Goal: Obtain resource: Download file/media

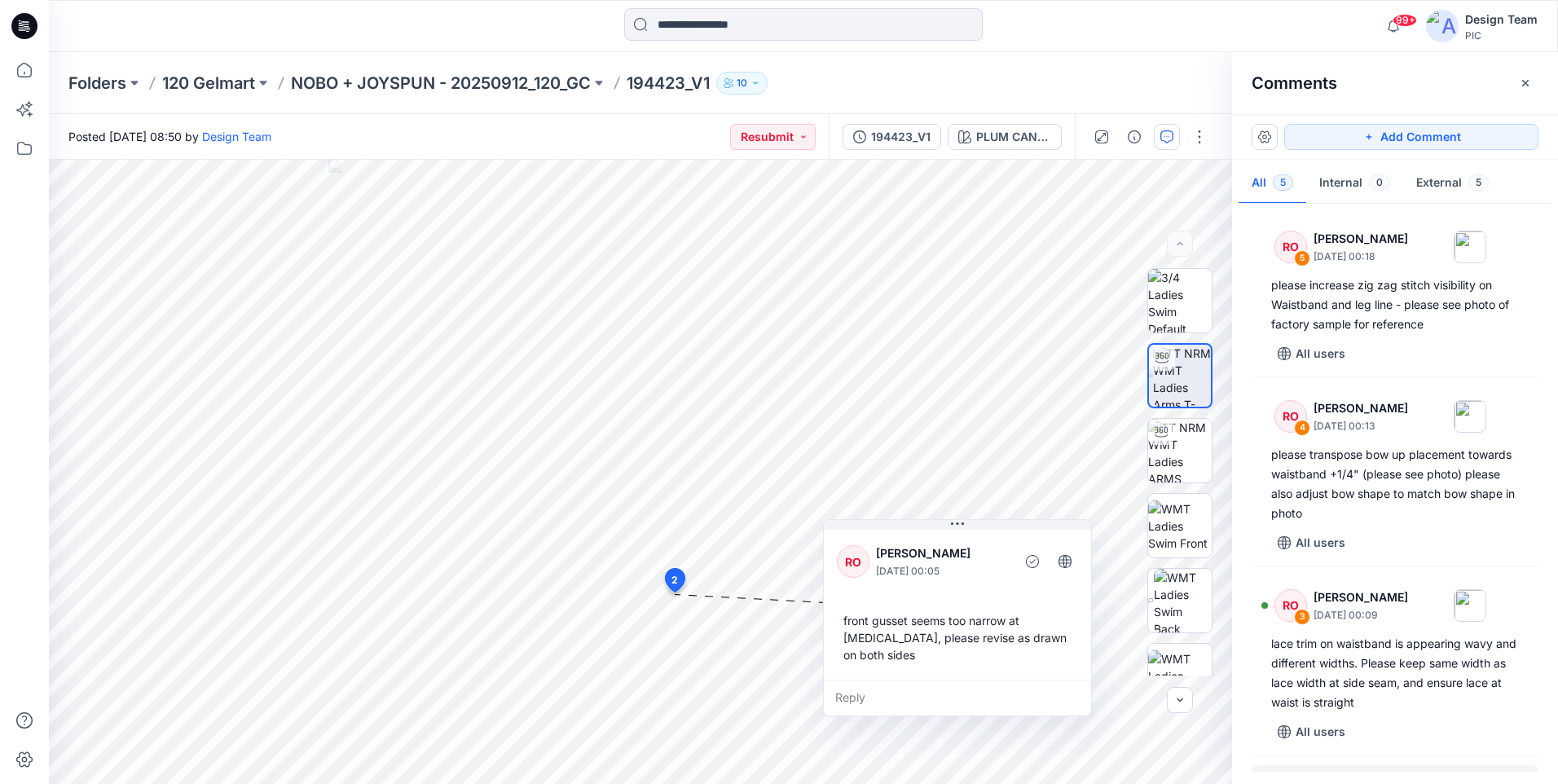
scroll to position [282, 0]
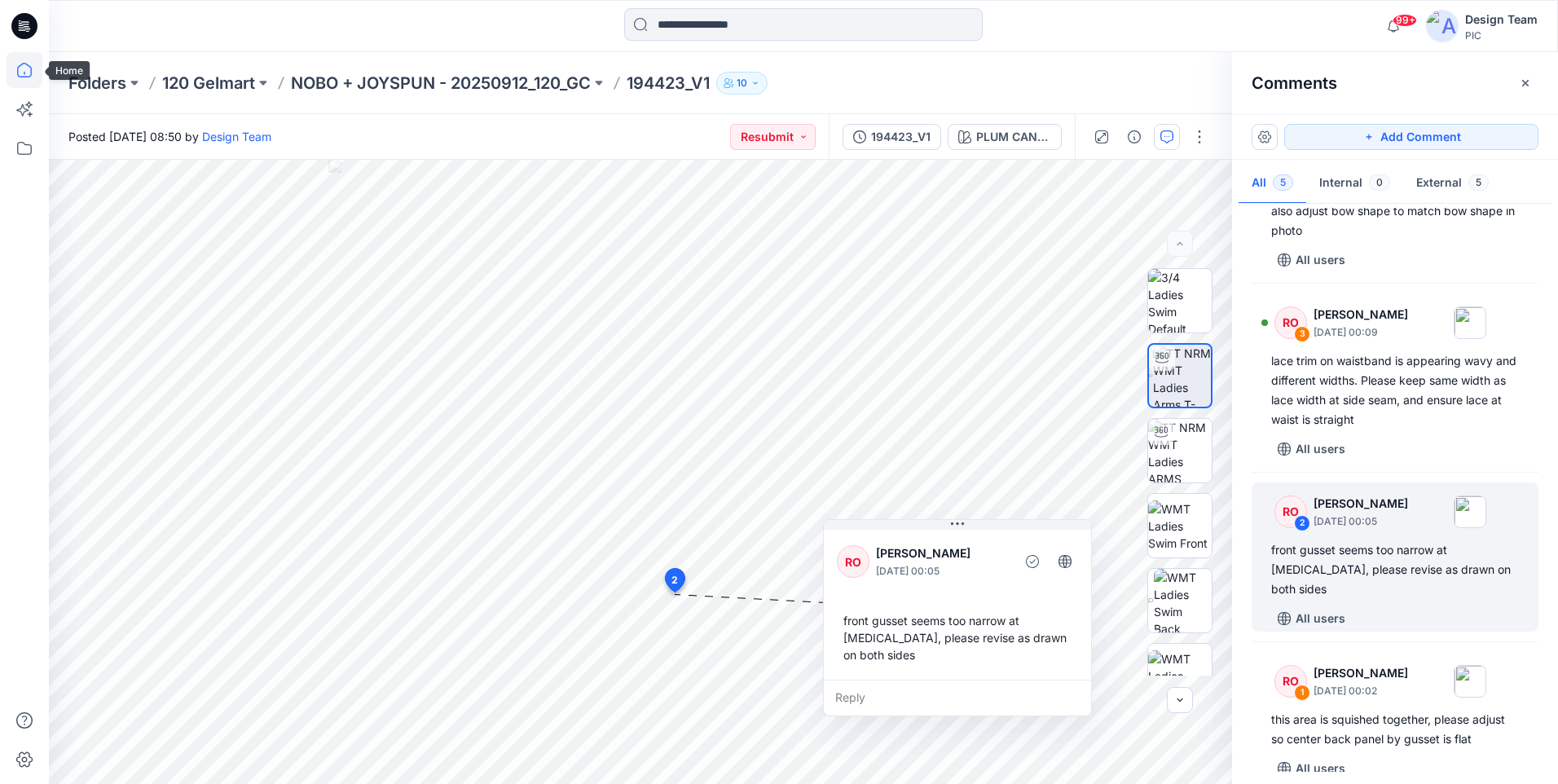
click at [24, 71] on icon at bounding box center [25, 70] width 36 height 36
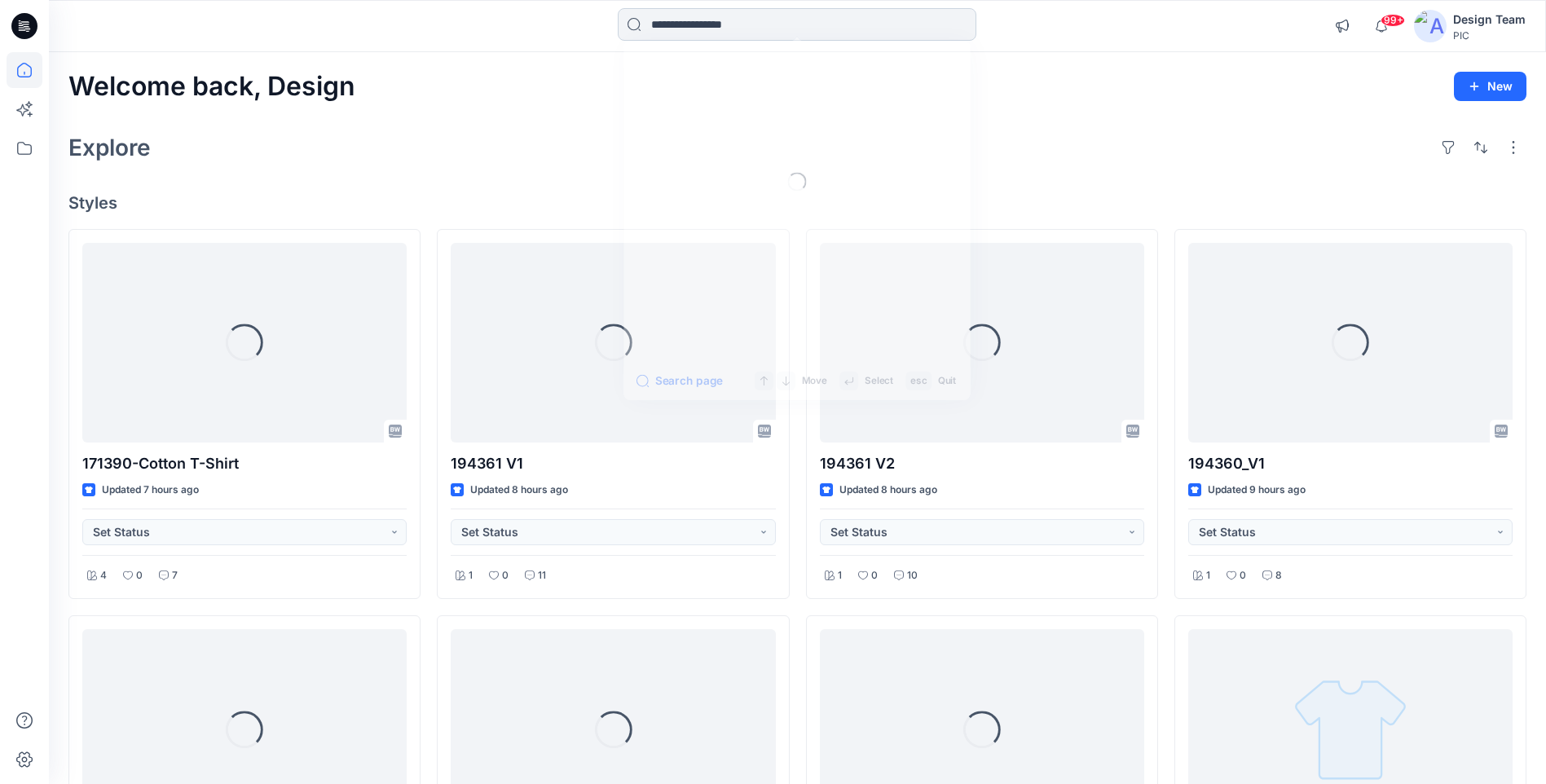
click at [671, 26] on input at bounding box center [797, 25] width 358 height 32
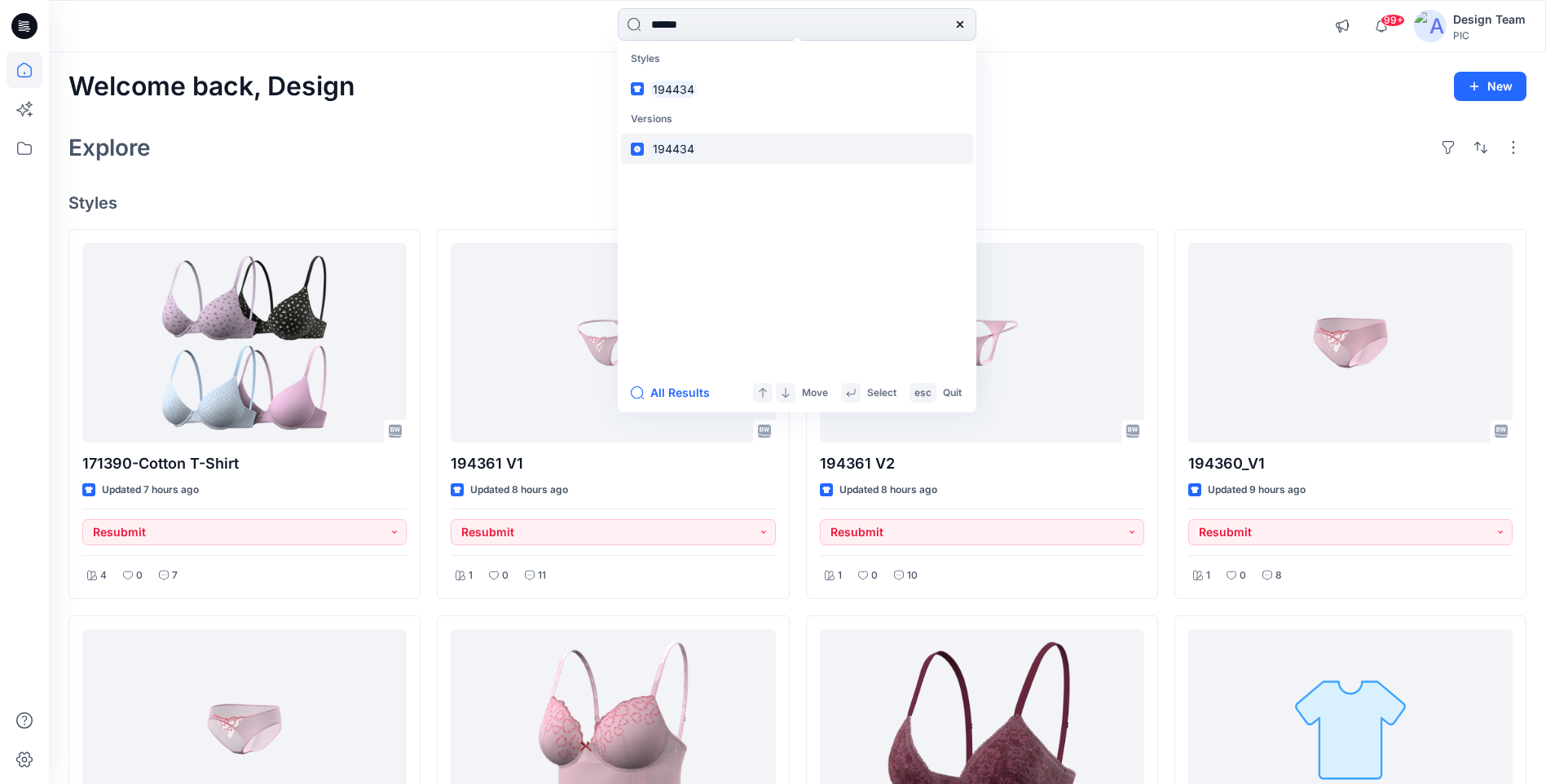
type input "******"
click at [690, 146] on mark "194434" at bounding box center [673, 149] width 47 height 19
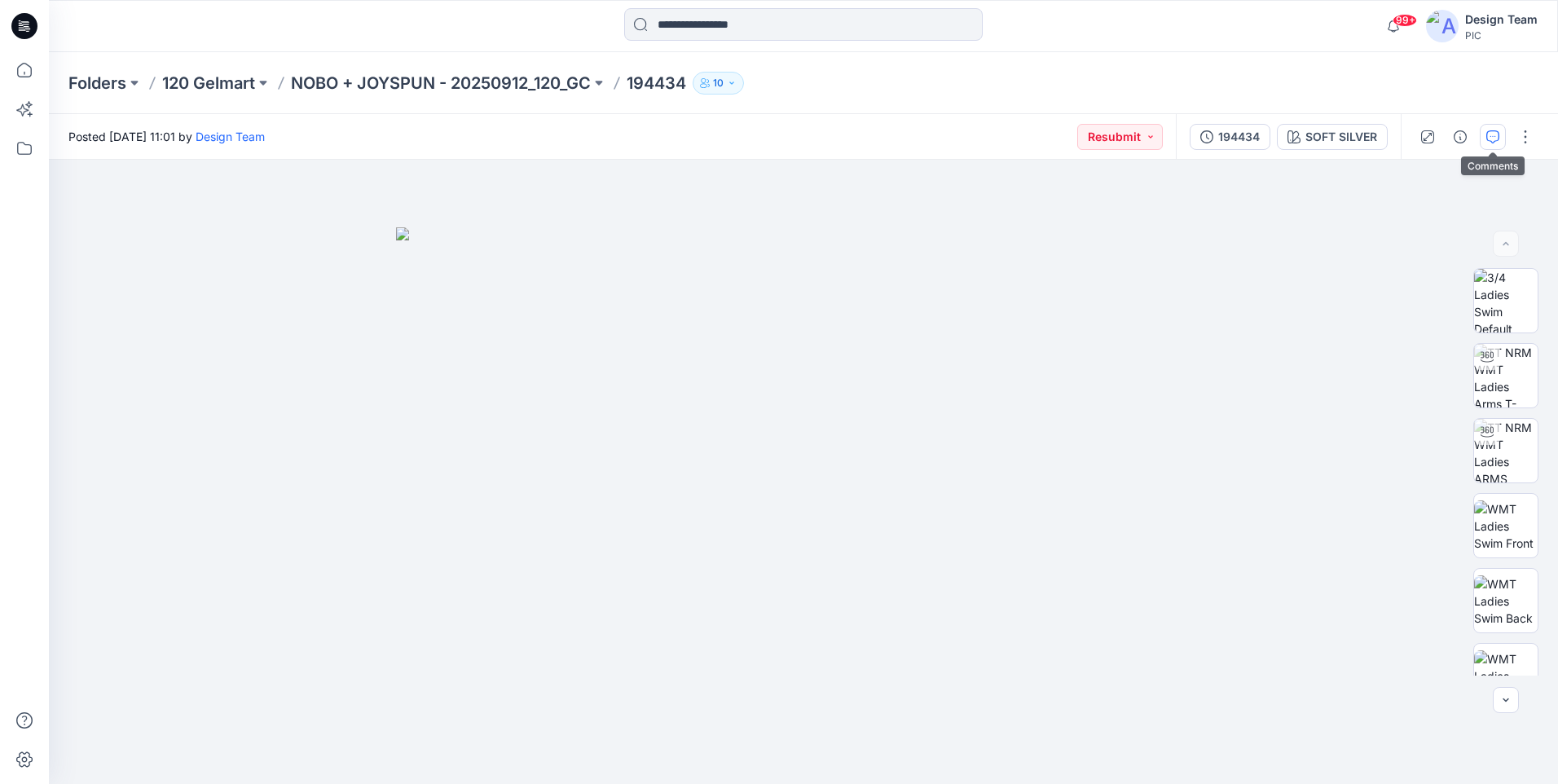
click at [1493, 133] on icon "button" at bounding box center [1493, 137] width 13 height 13
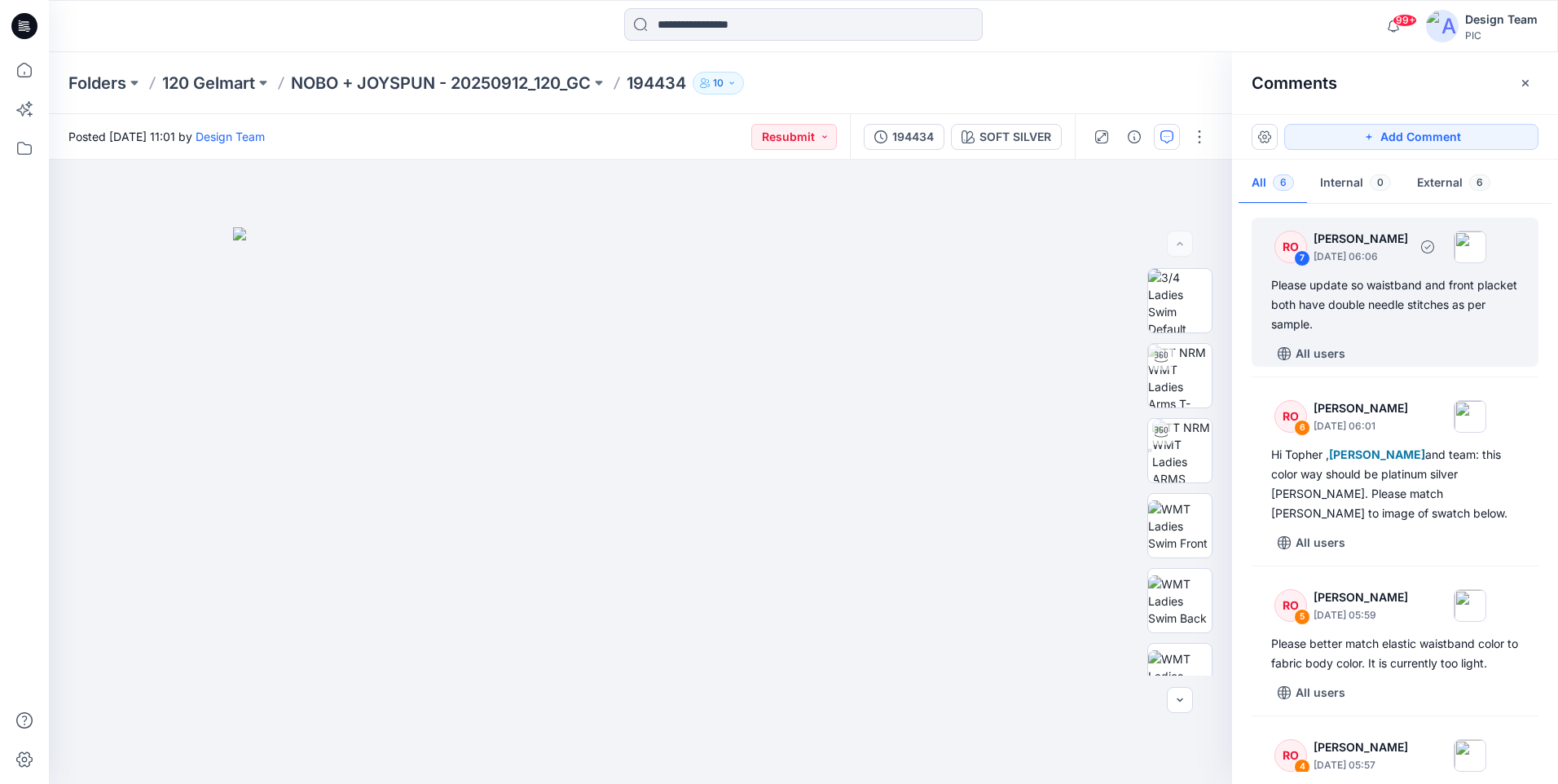
click at [1407, 314] on div "Please update so waistband and front placket both have double needle stitches a…" at bounding box center [1395, 305] width 248 height 59
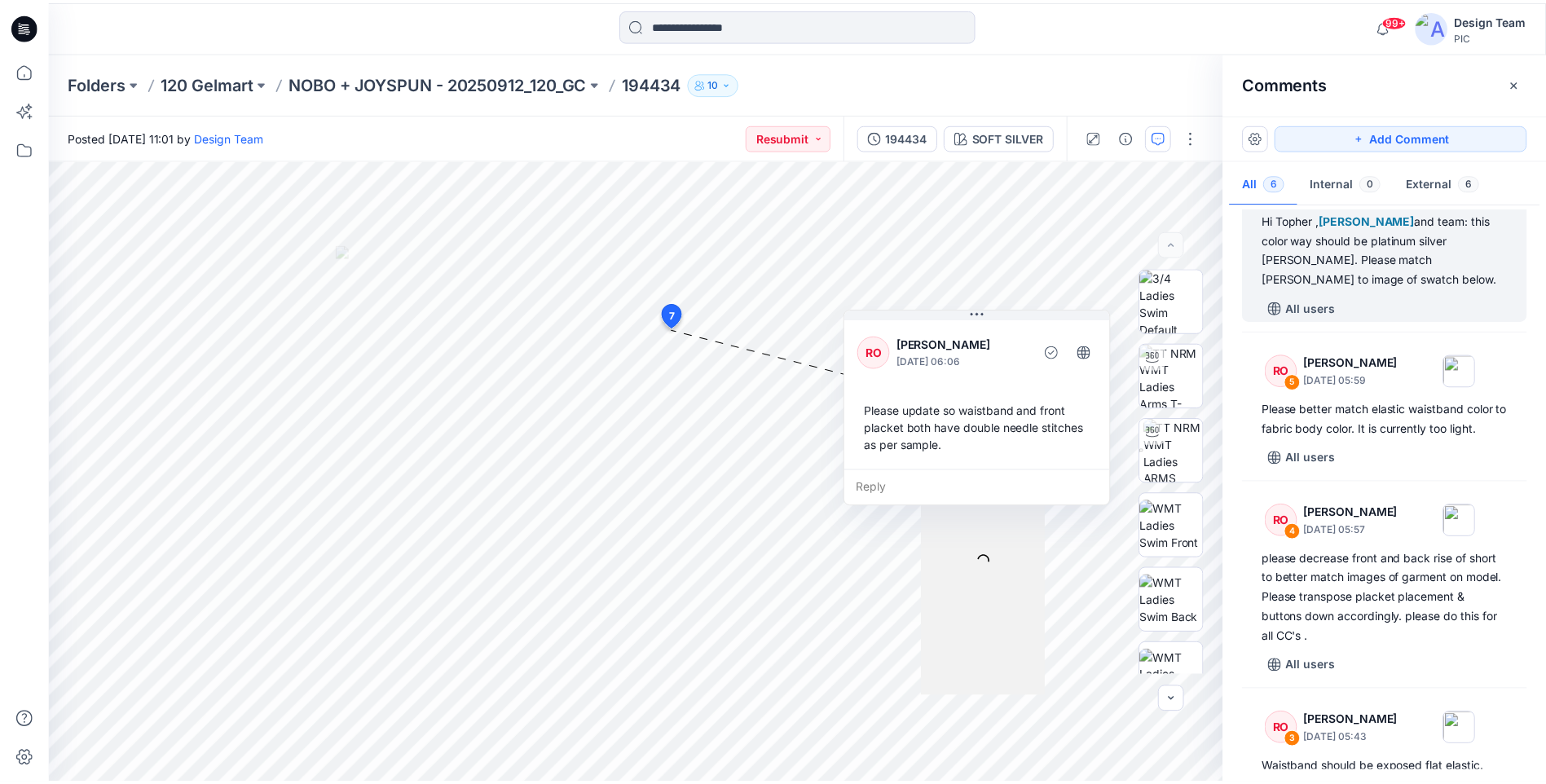
scroll to position [244, 0]
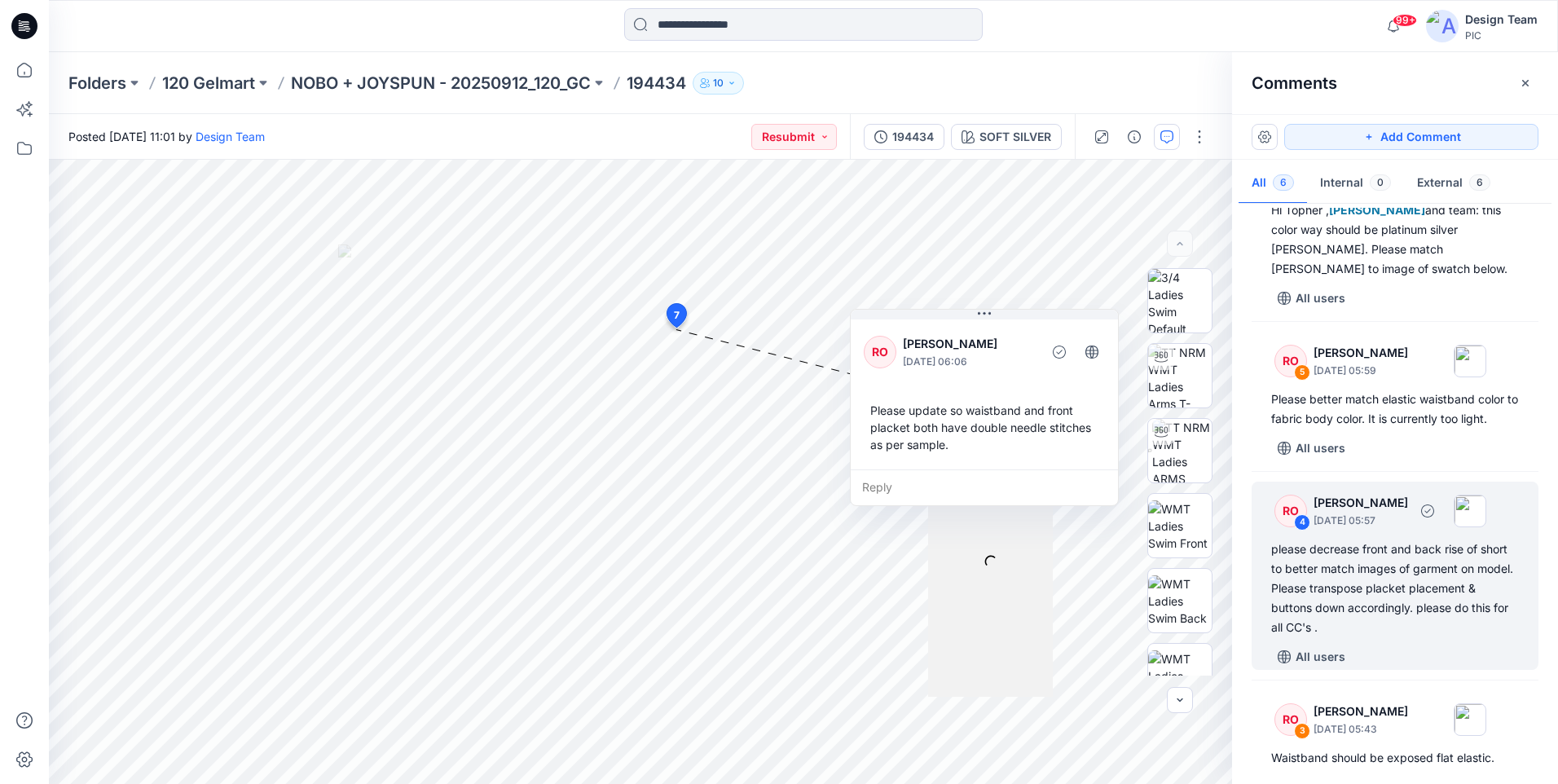
click at [1401, 587] on div "please decrease front and back rise of short to better match images of garment …" at bounding box center [1395, 588] width 248 height 98
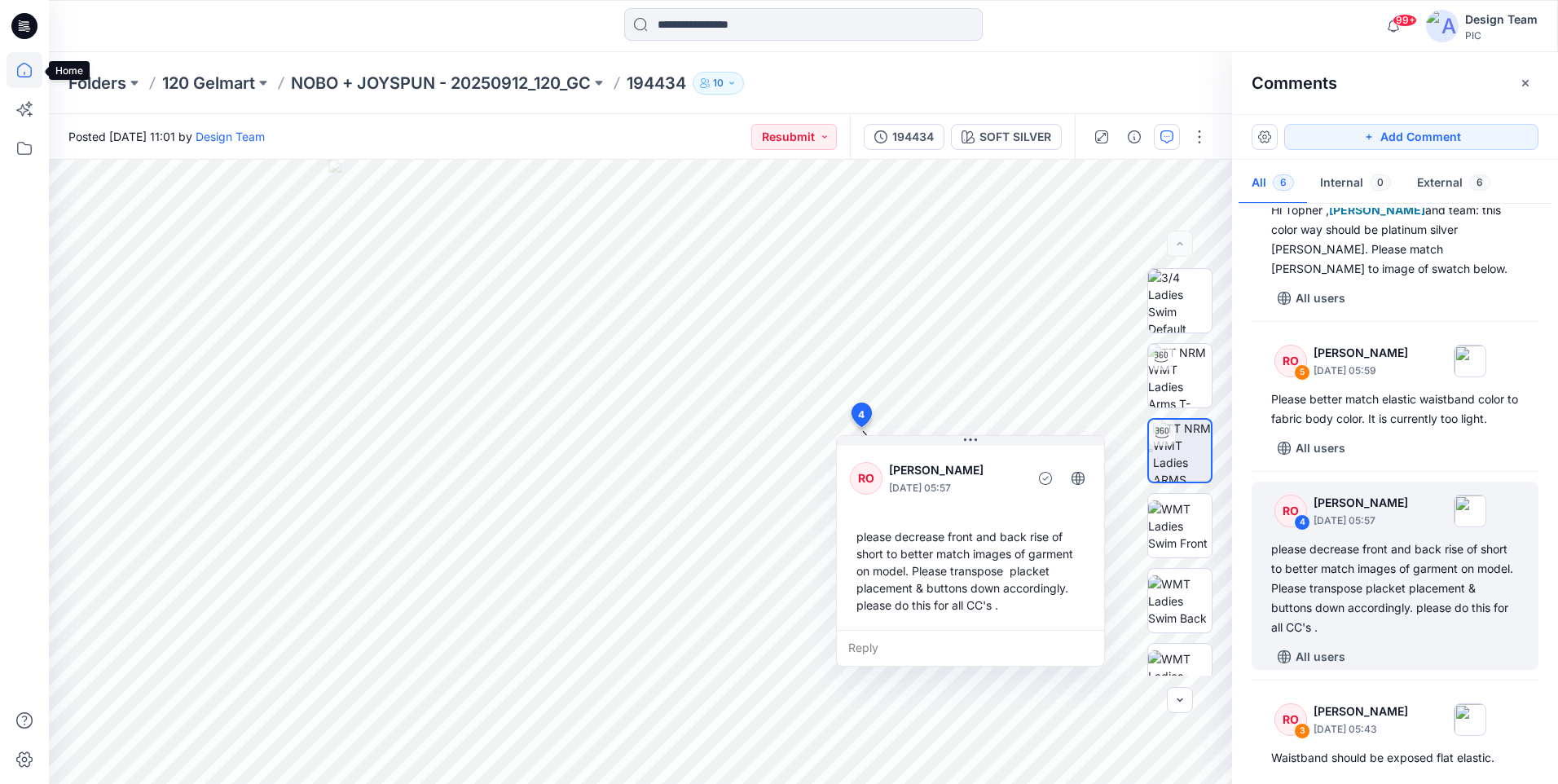
click at [21, 71] on icon at bounding box center [25, 70] width 36 height 36
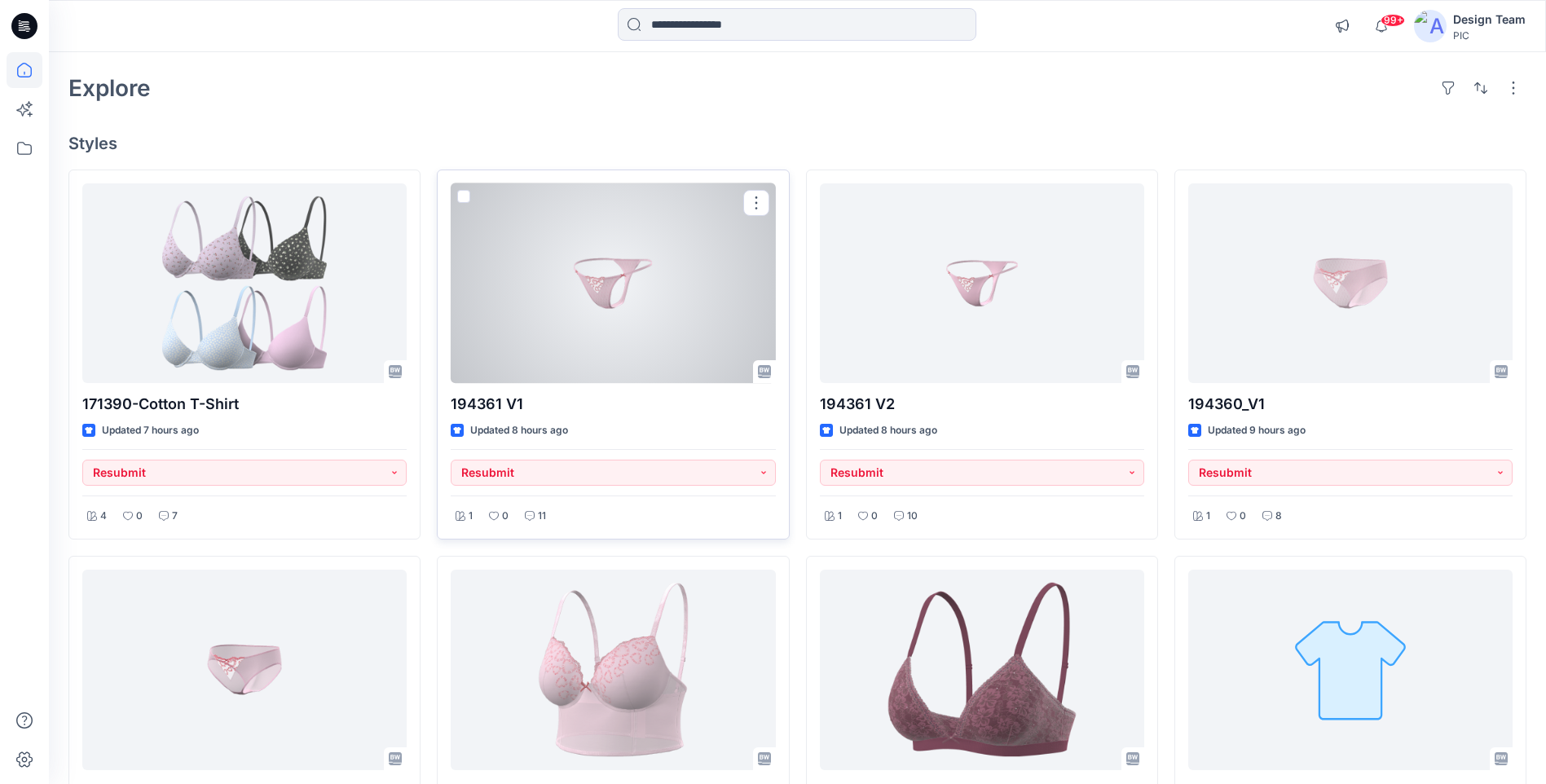
scroll to position [244, 0]
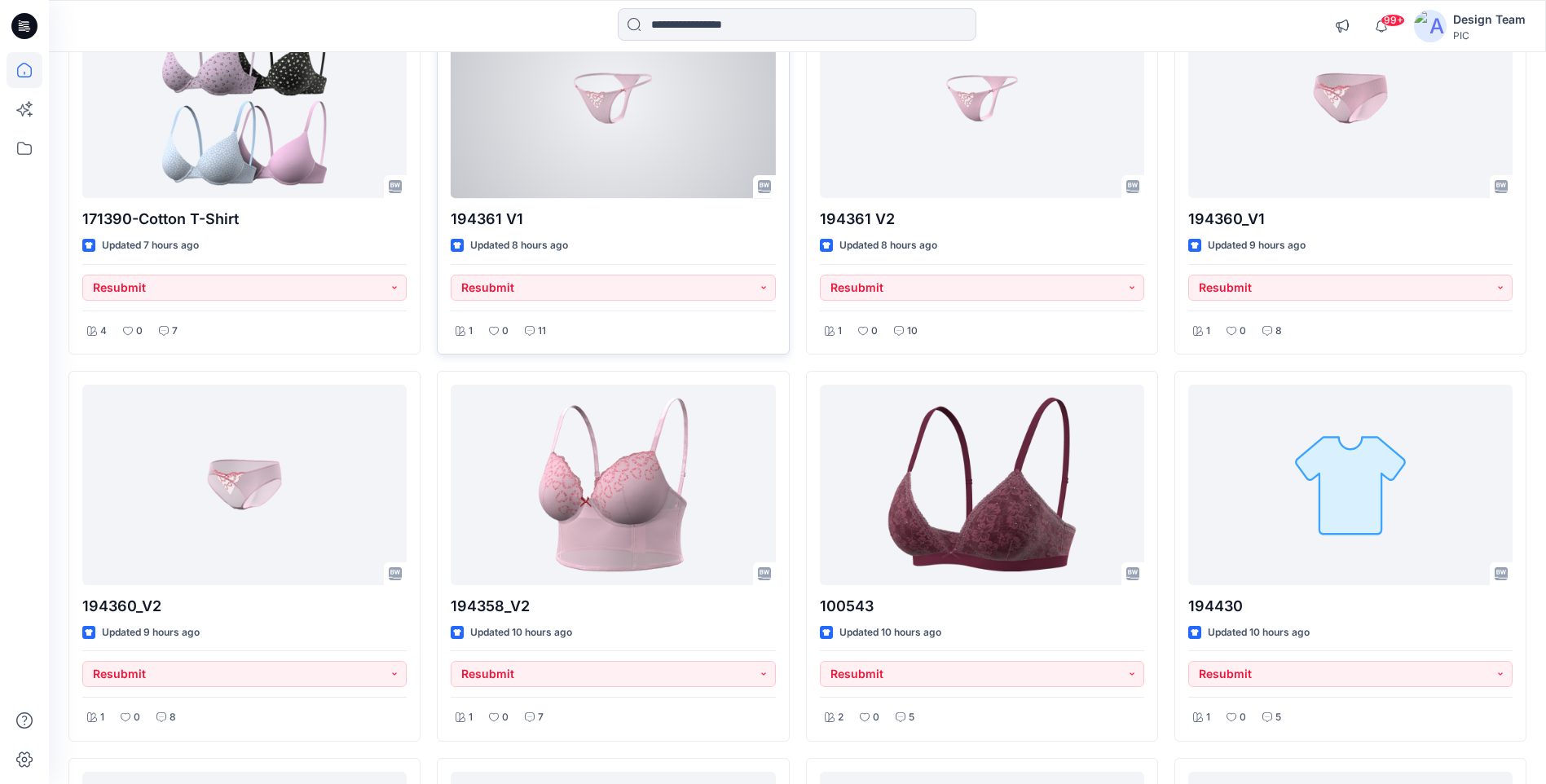
click at [606, 107] on div at bounding box center [612, 98] width 324 height 200
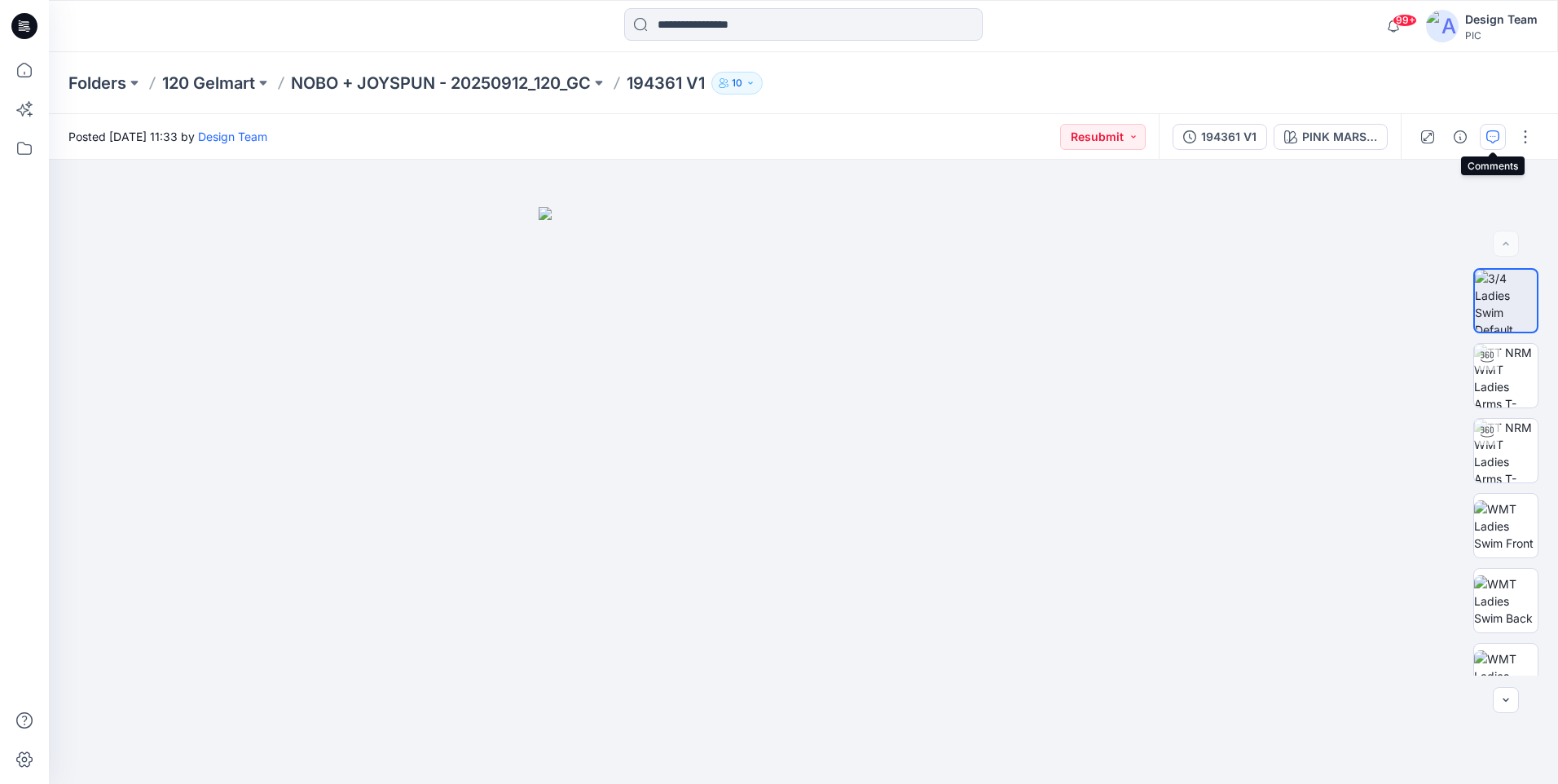
click at [1492, 143] on icon "button" at bounding box center [1493, 137] width 13 height 13
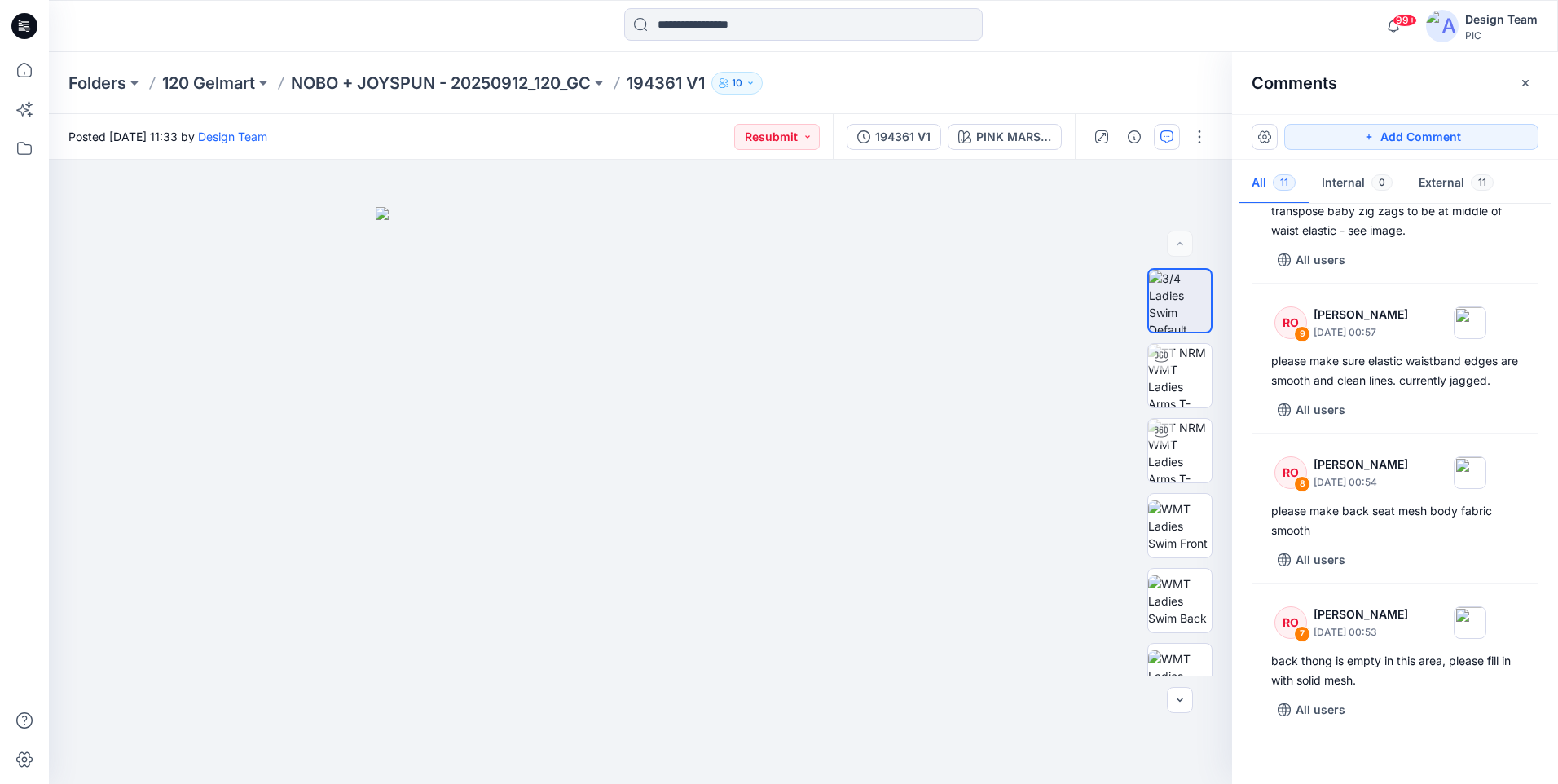
scroll to position [244, 0]
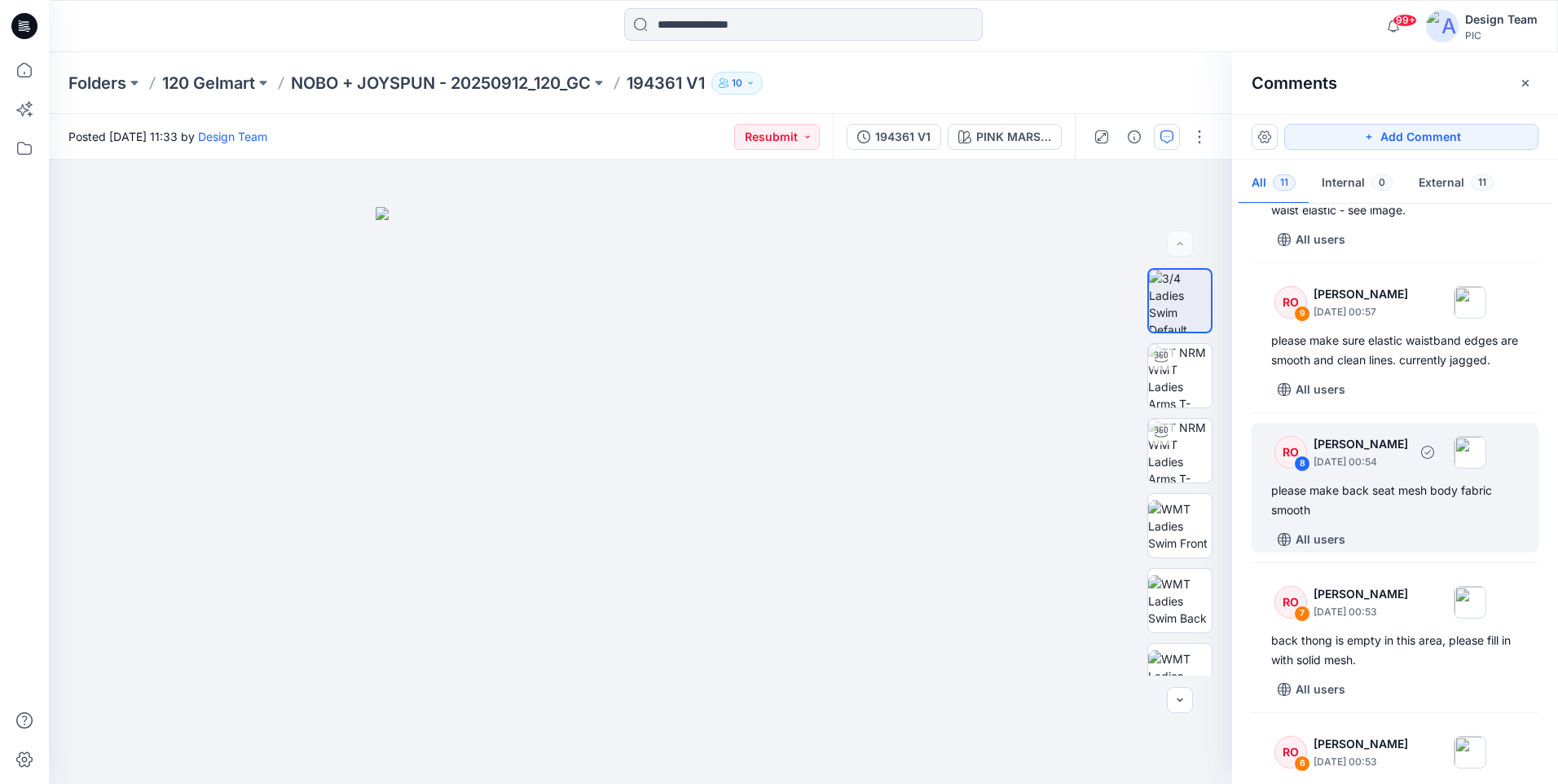
click at [1394, 517] on div "please make back seat mesh body fabric smooth" at bounding box center [1395, 500] width 248 height 39
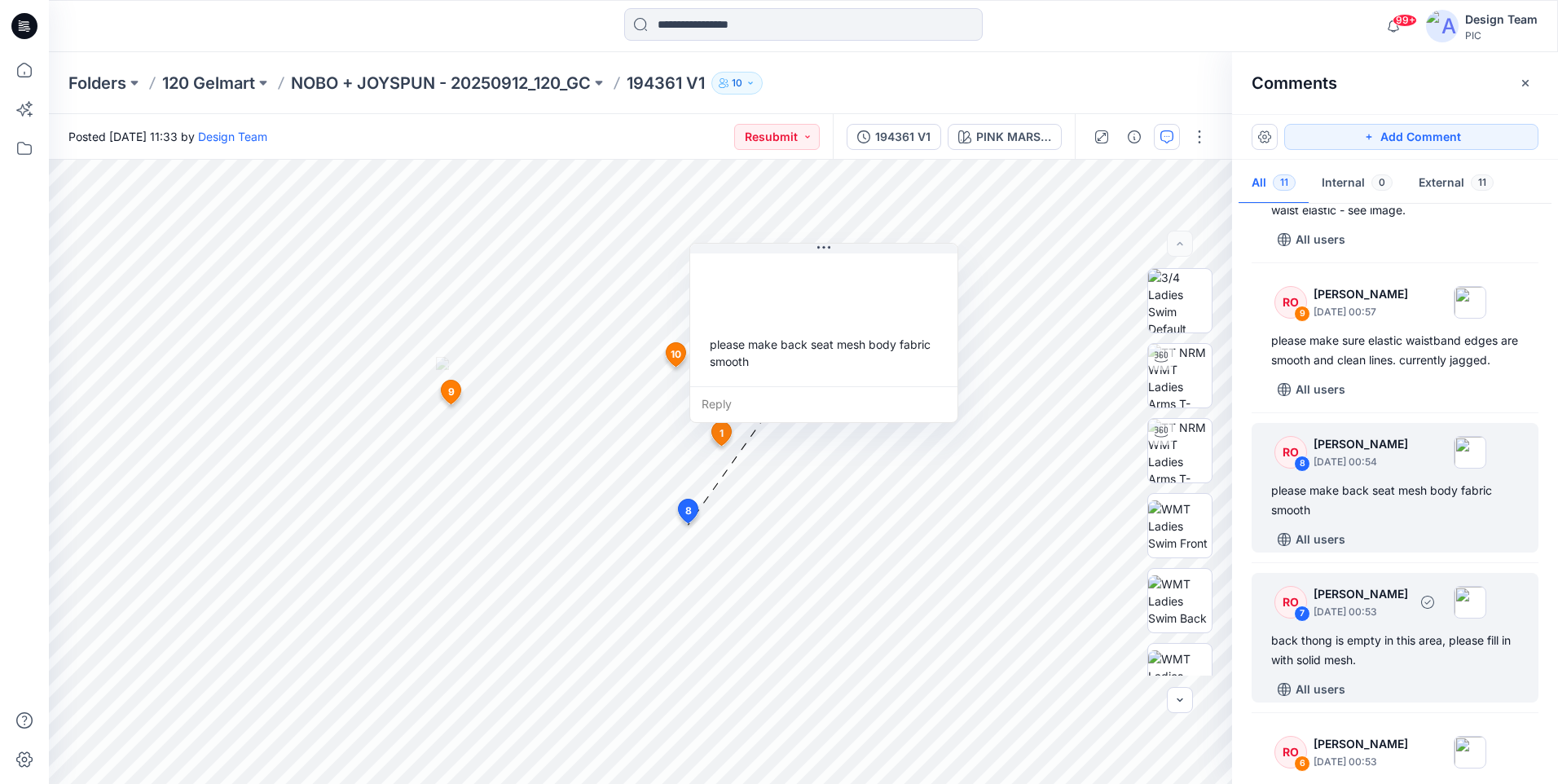
click at [1386, 670] on div "back thong is empty in this area, please fill in with solid mesh." at bounding box center [1395, 650] width 248 height 39
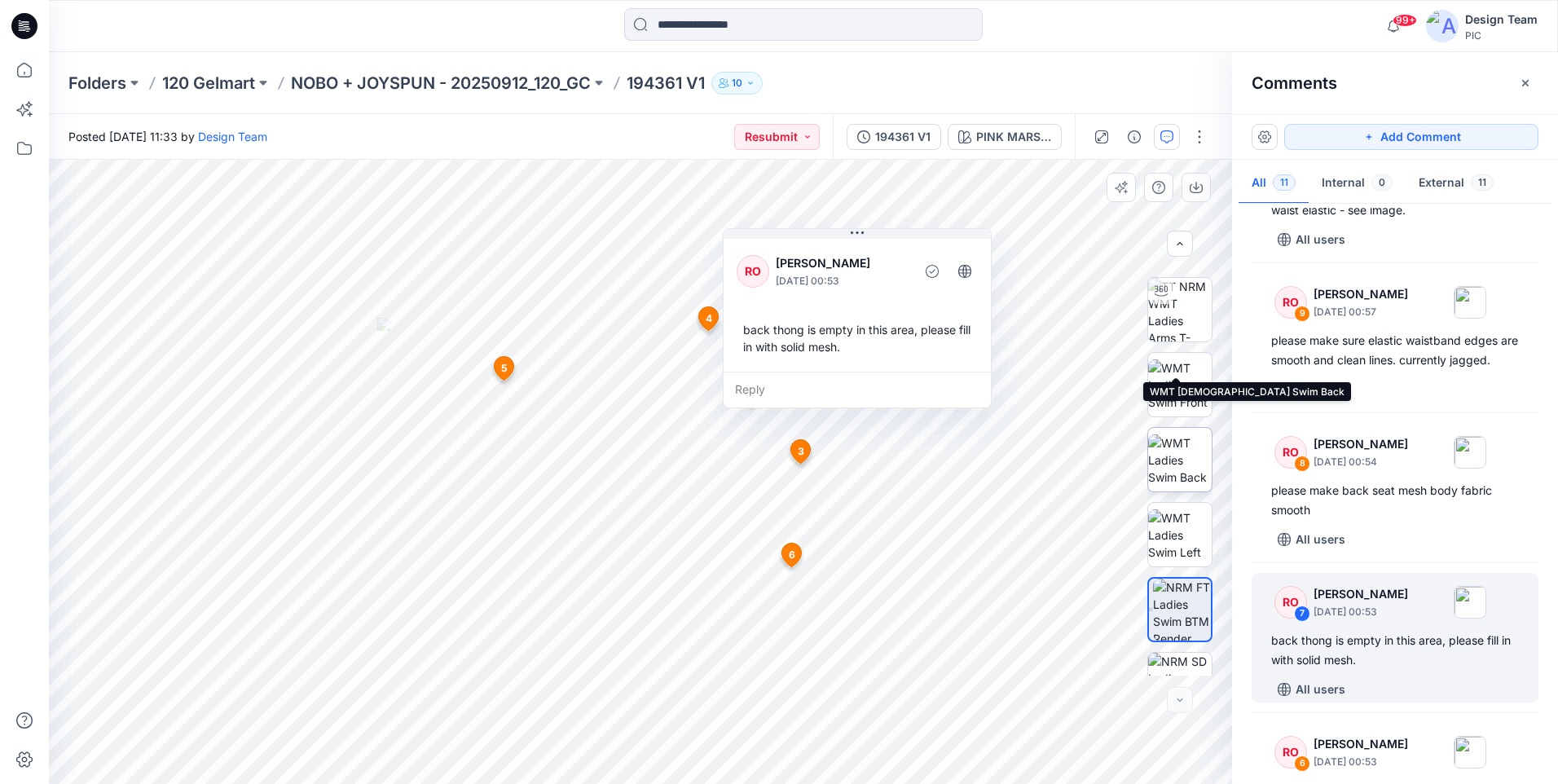
scroll to position [258, 0]
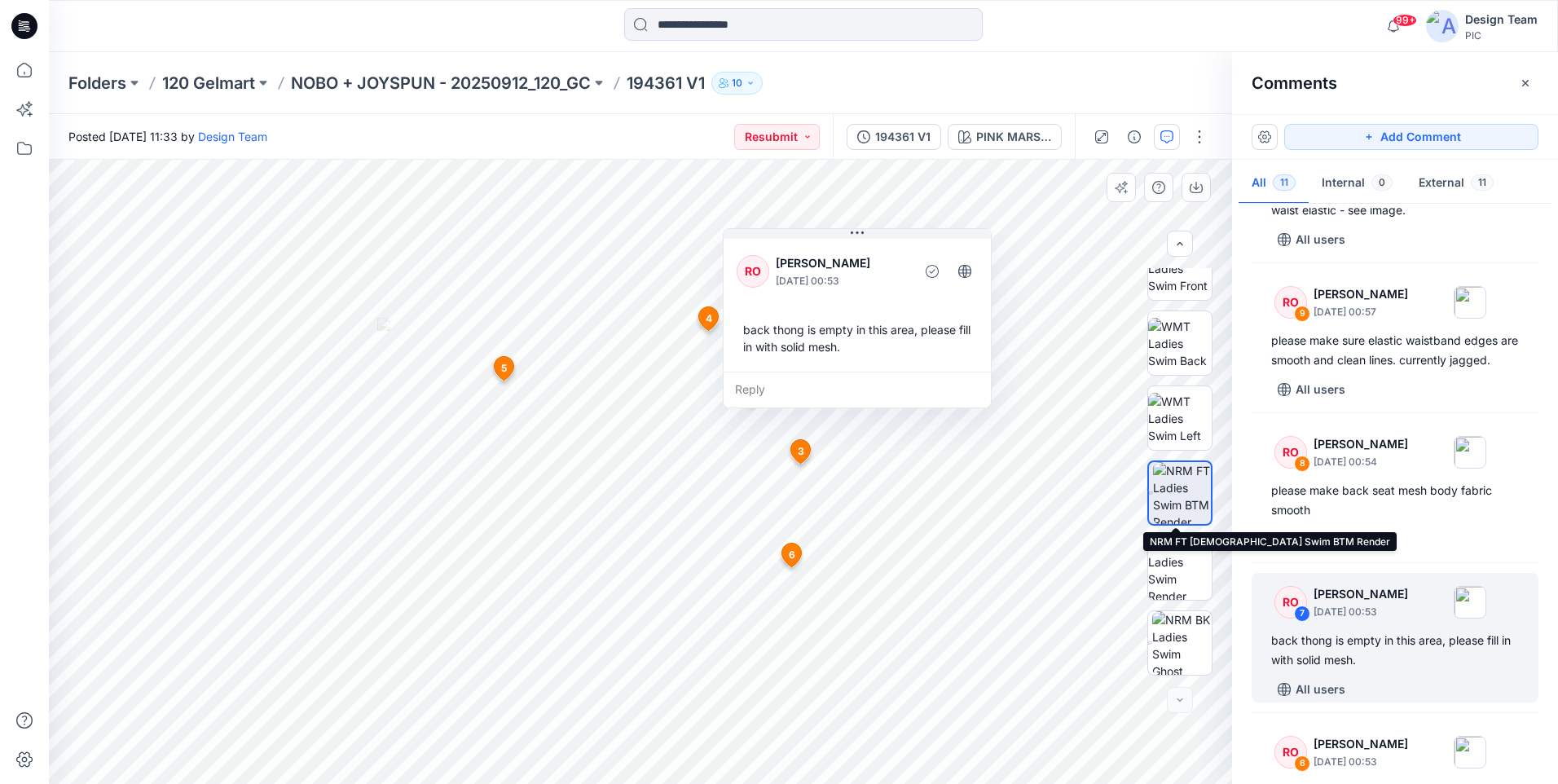
click at [1182, 496] on img at bounding box center [1182, 492] width 58 height 62
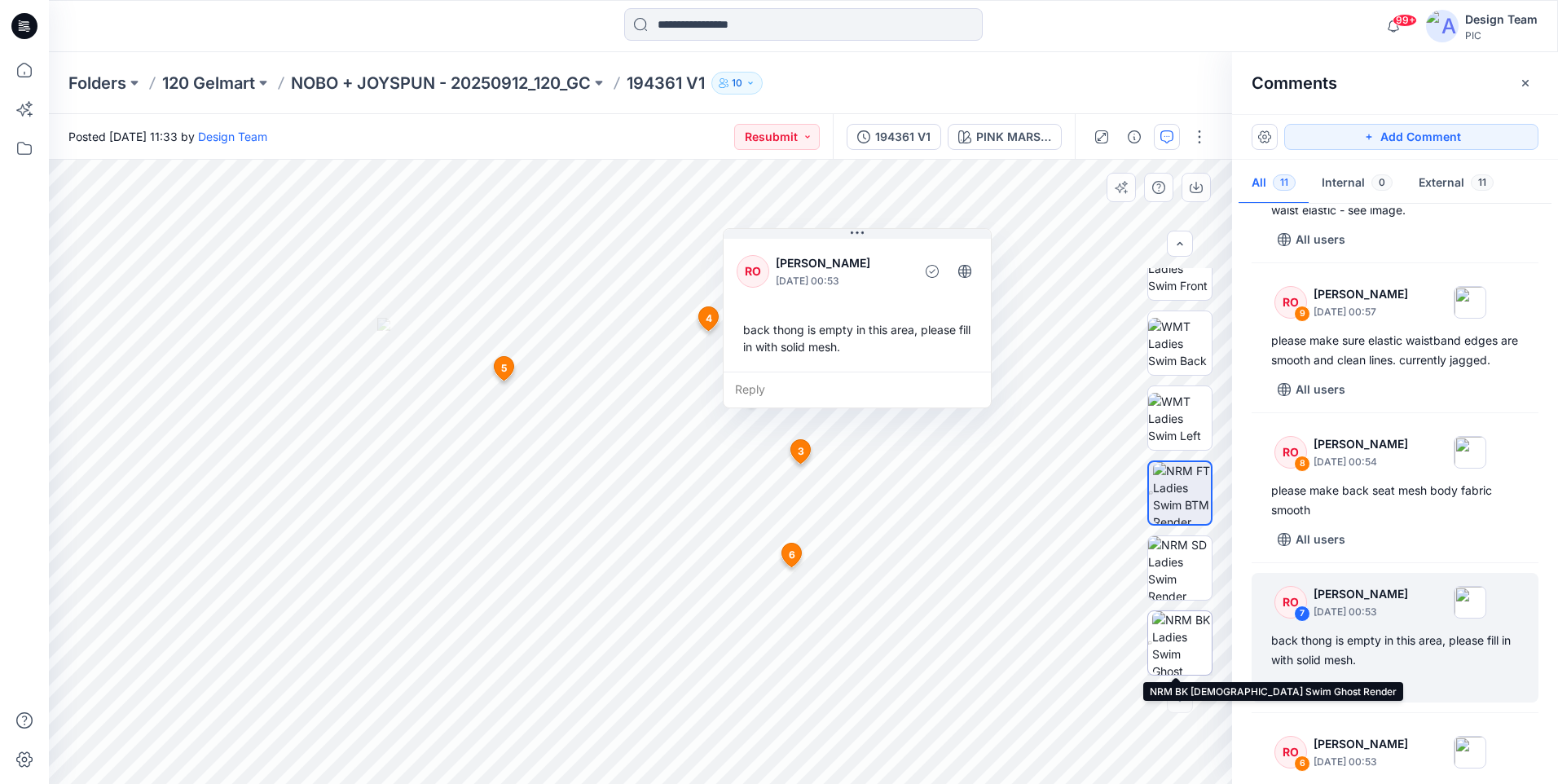
click at [1169, 642] on img at bounding box center [1182, 642] width 60 height 64
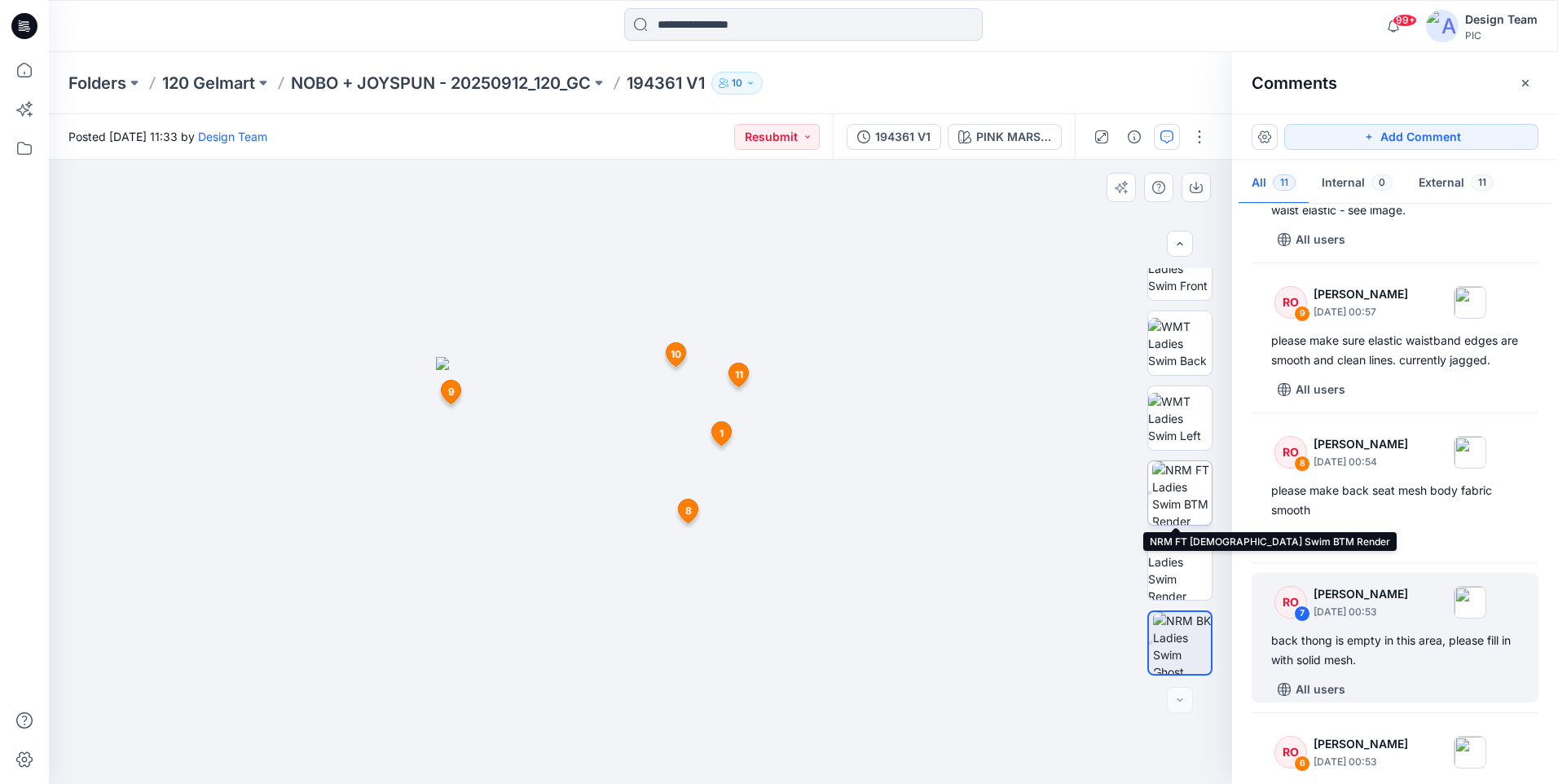
click at [1178, 493] on img at bounding box center [1182, 492] width 60 height 64
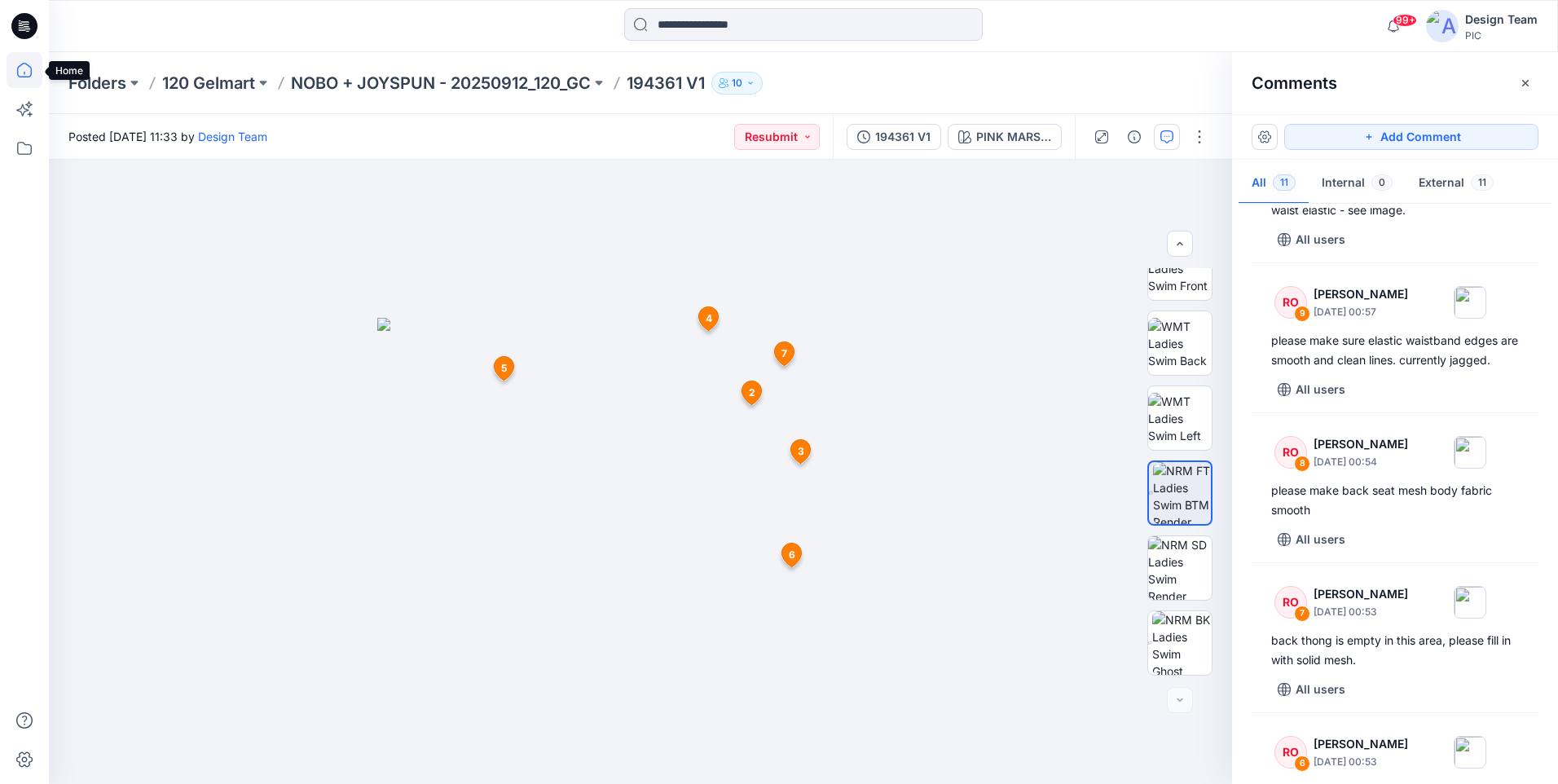
click at [27, 74] on icon at bounding box center [25, 70] width 36 height 36
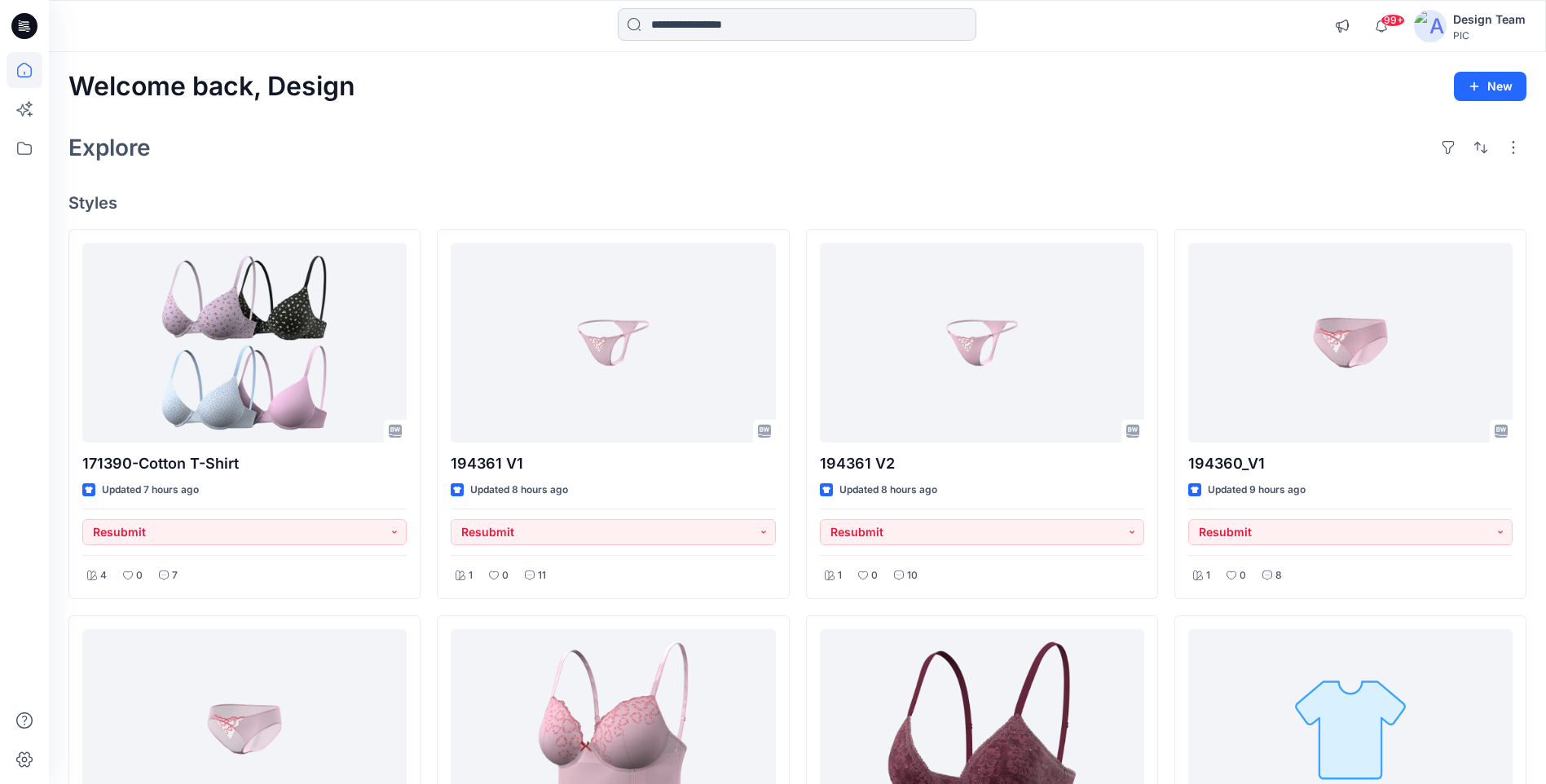
click at [707, 33] on input at bounding box center [797, 25] width 358 height 32
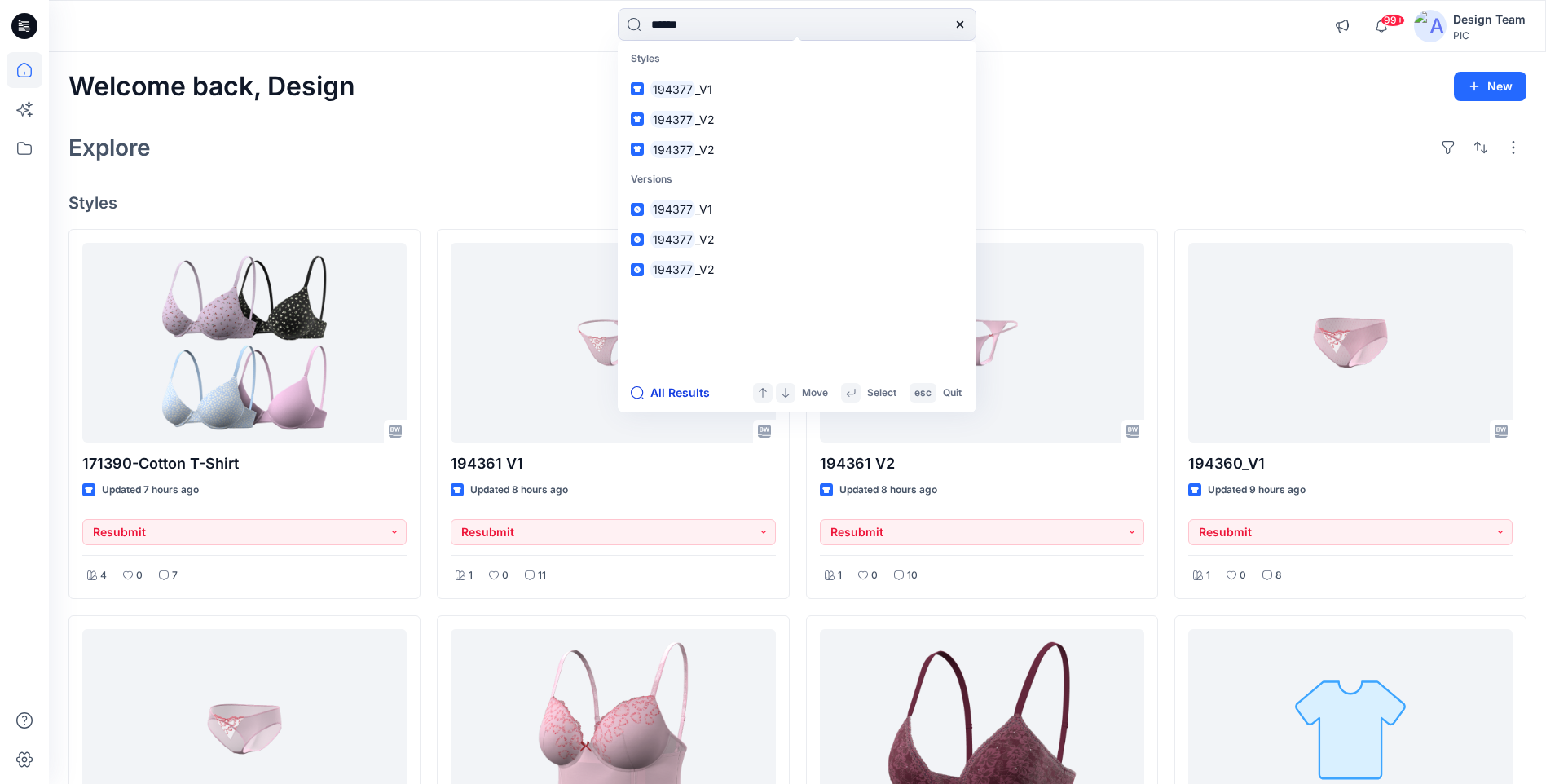
type input "******"
click at [686, 400] on button "All Results" at bounding box center [676, 392] width 89 height 20
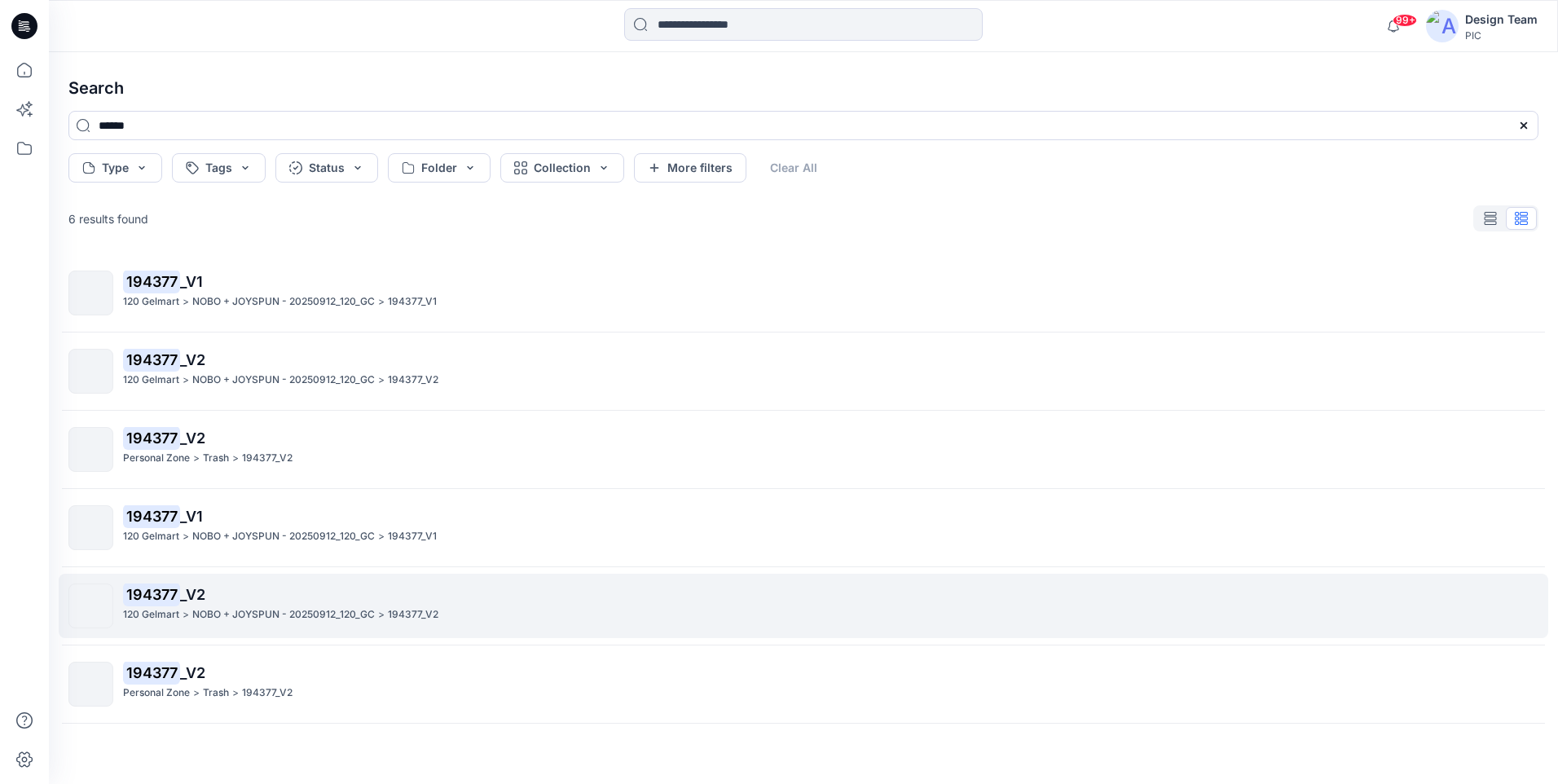
click at [190, 613] on div "120 Gelmart > NOBO + JOYSPUN - 20250912_120_GC > 194377_V2" at bounding box center [830, 615] width 1414 height 17
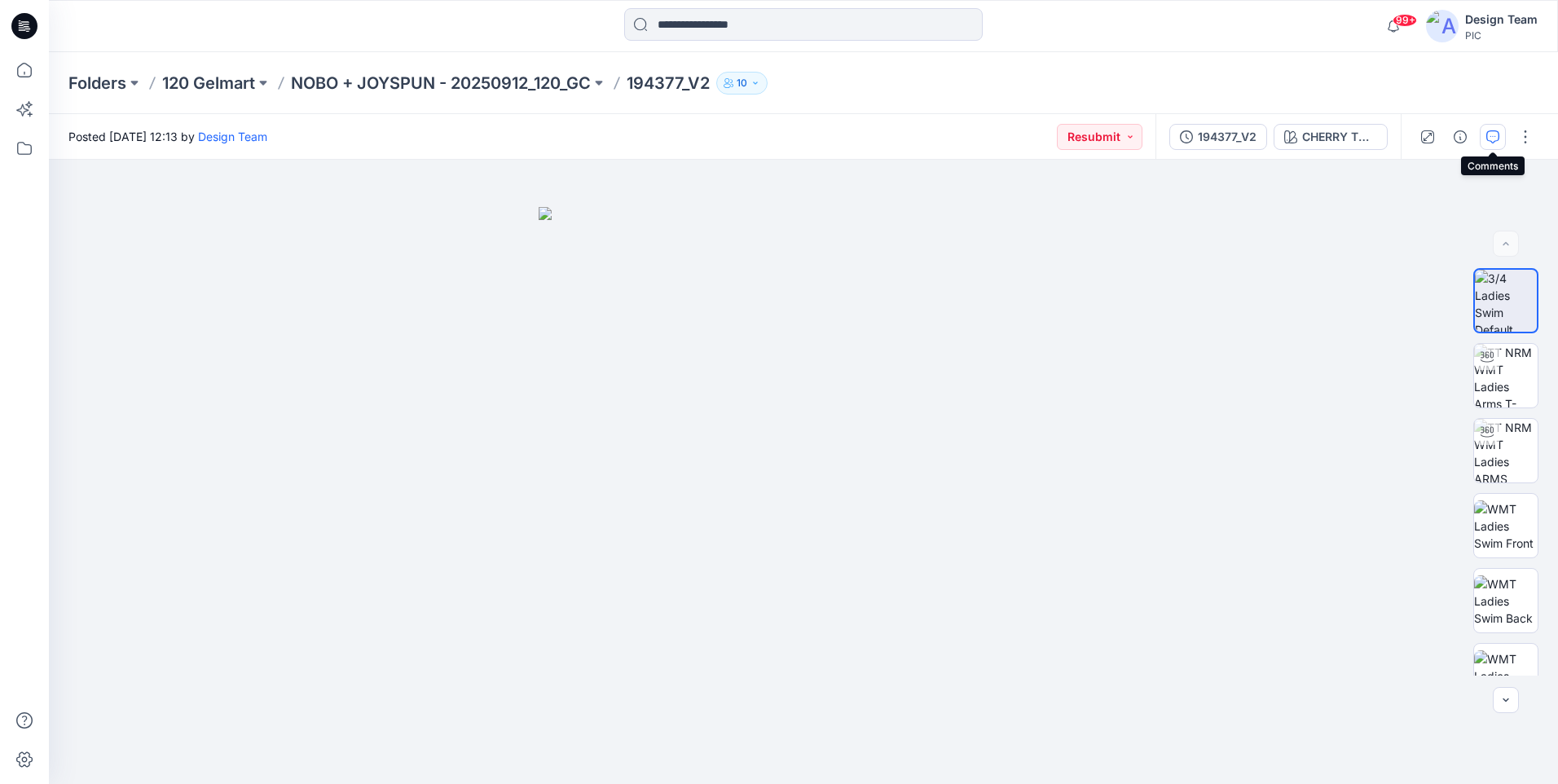
click at [1492, 140] on icon "button" at bounding box center [1493, 137] width 13 height 13
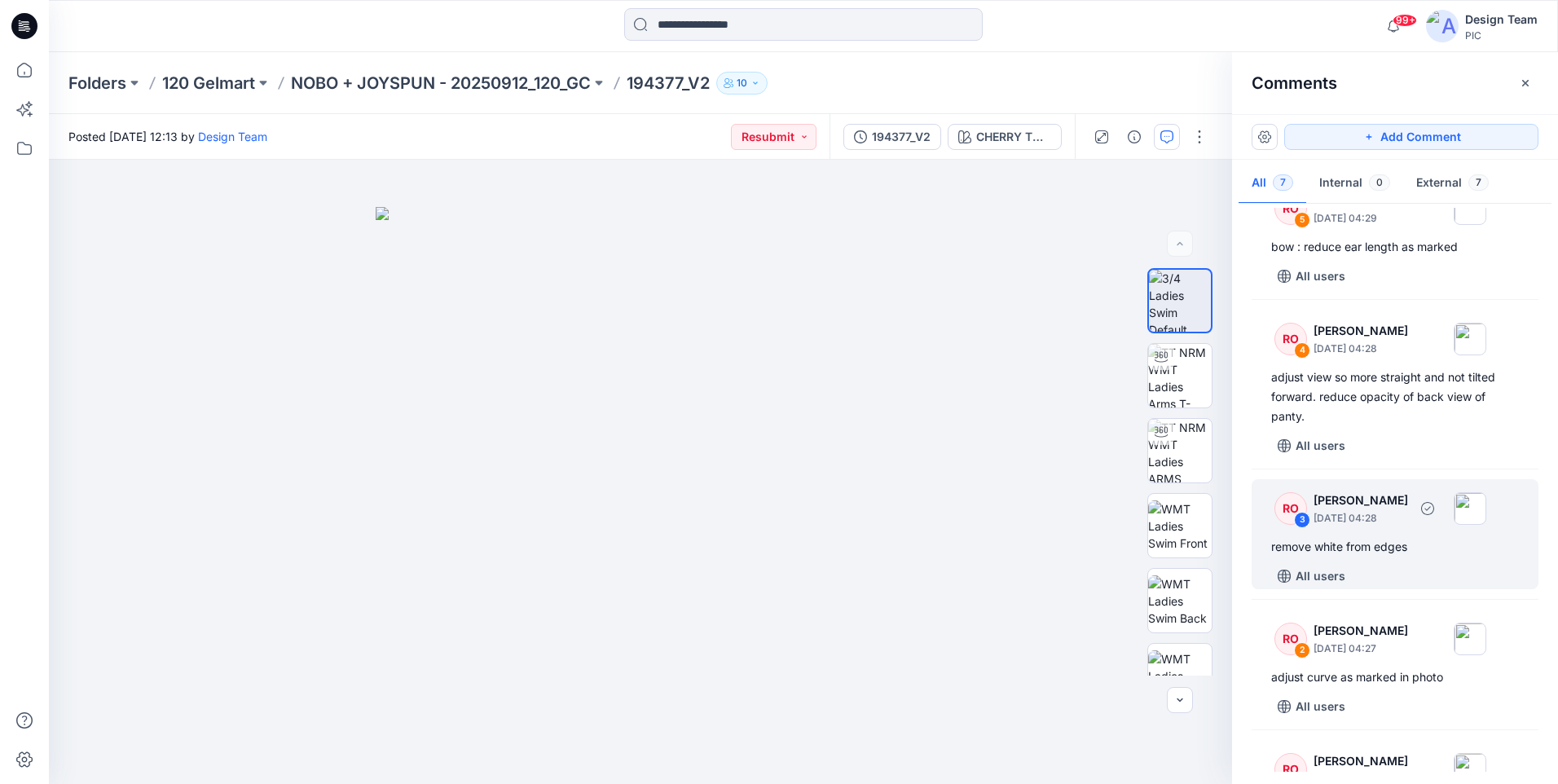
scroll to position [326, 0]
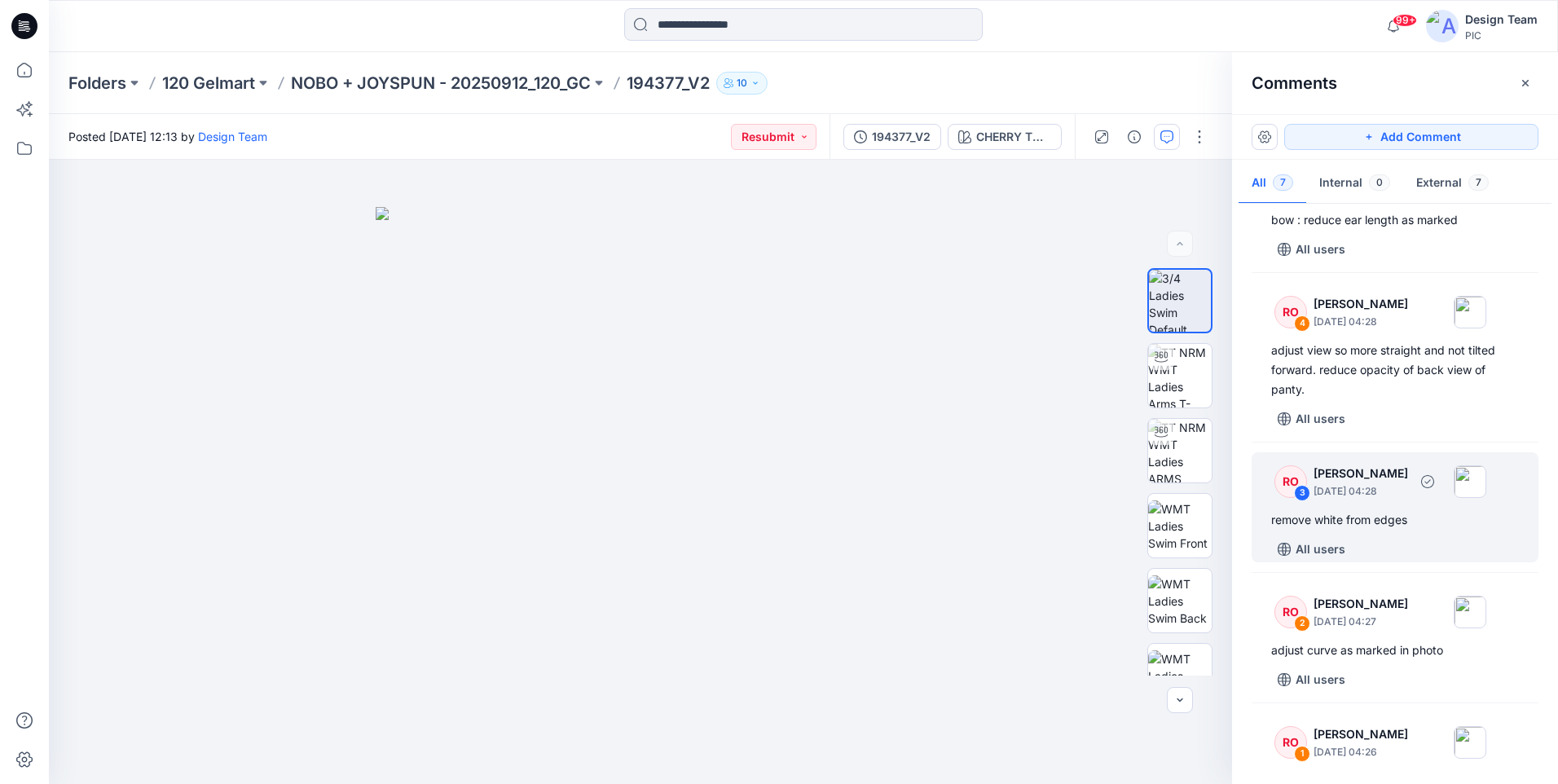
click at [1355, 526] on div "remove white from edges" at bounding box center [1395, 520] width 248 height 20
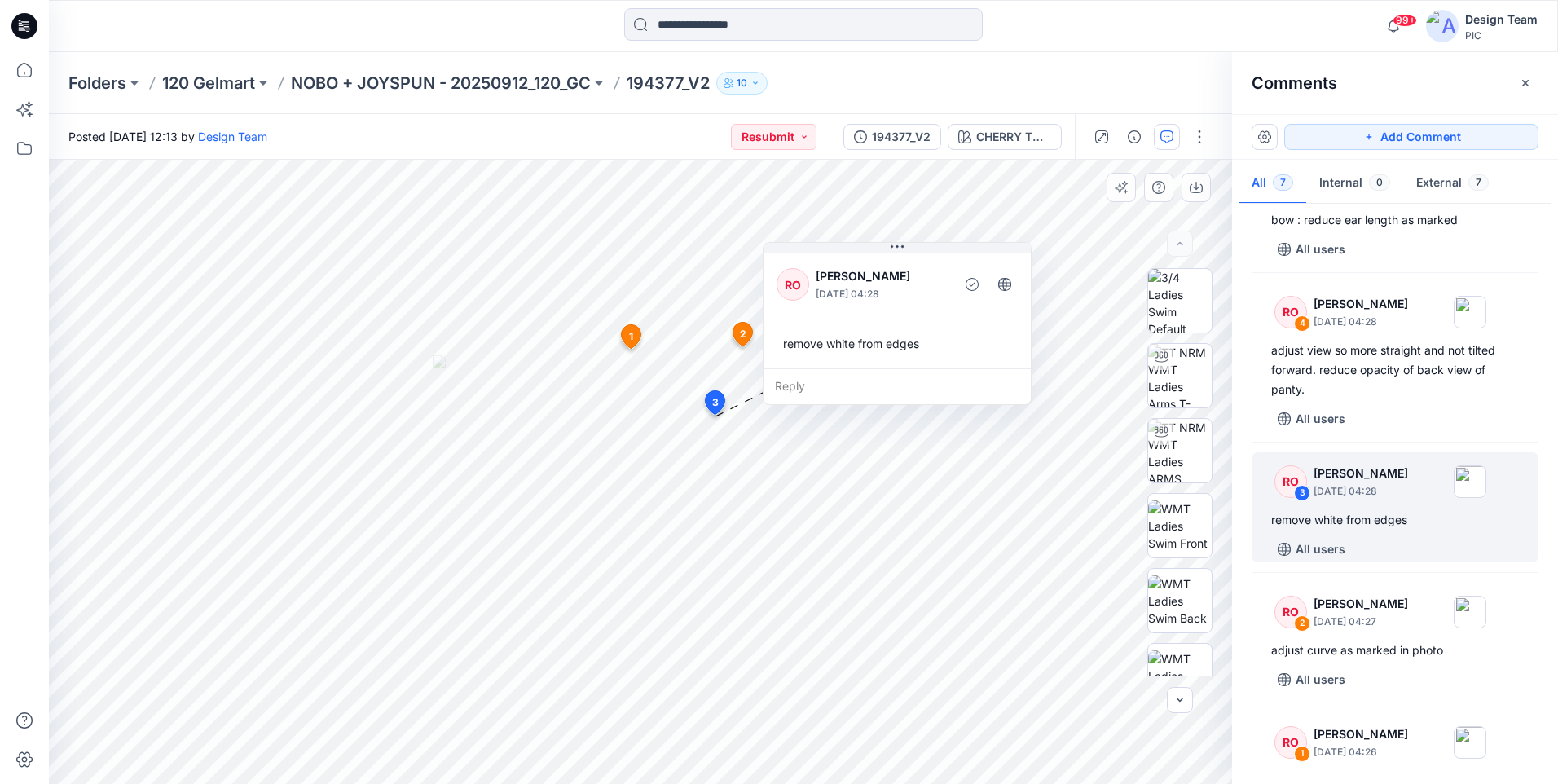
drag, startPoint x: 625, startPoint y: 433, endPoint x: 882, endPoint y: 282, distance: 298.1
click at [849, 247] on button at bounding box center [896, 247] width 267 height 10
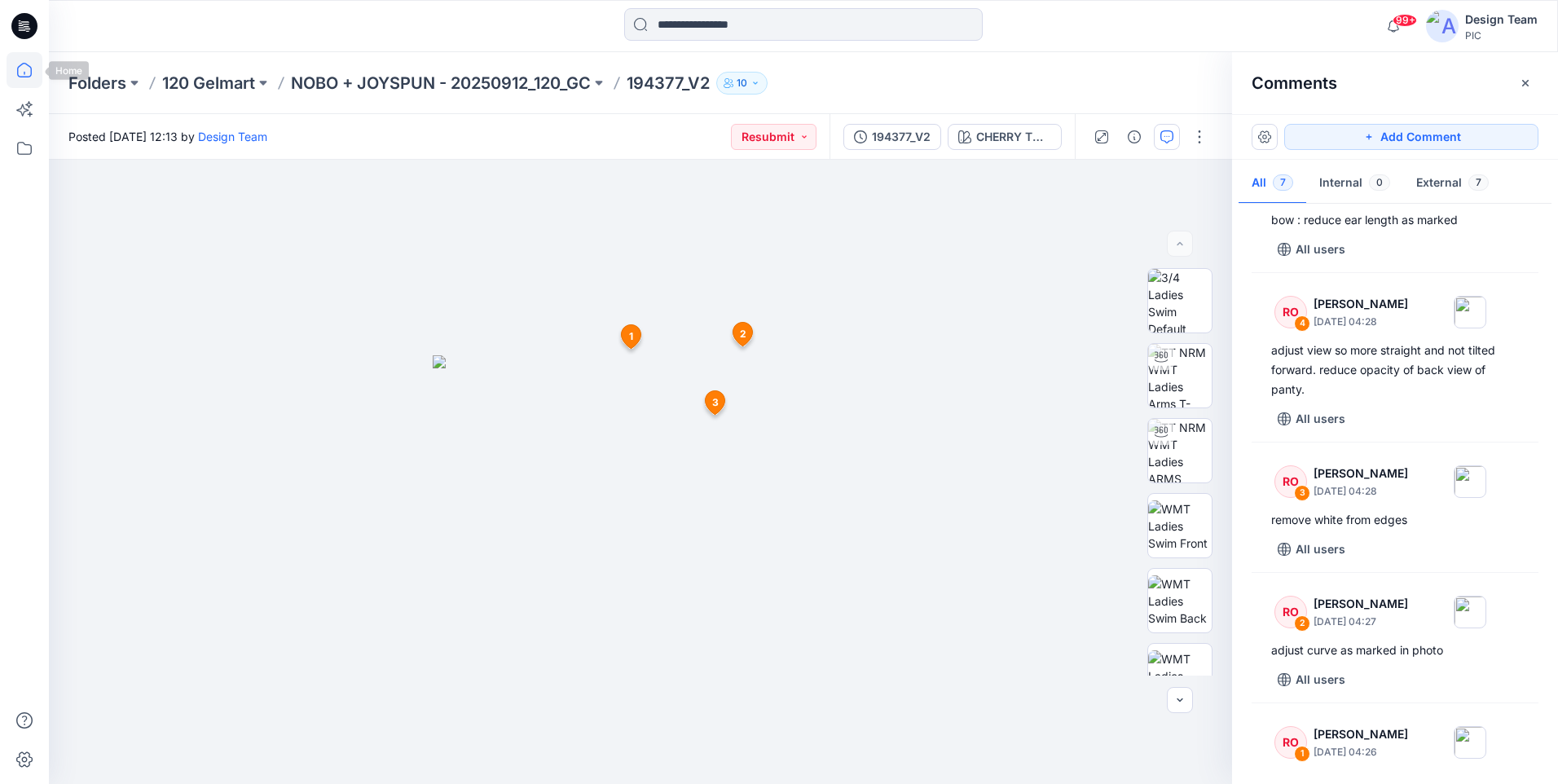
click at [18, 68] on icon at bounding box center [24, 69] width 14 height 14
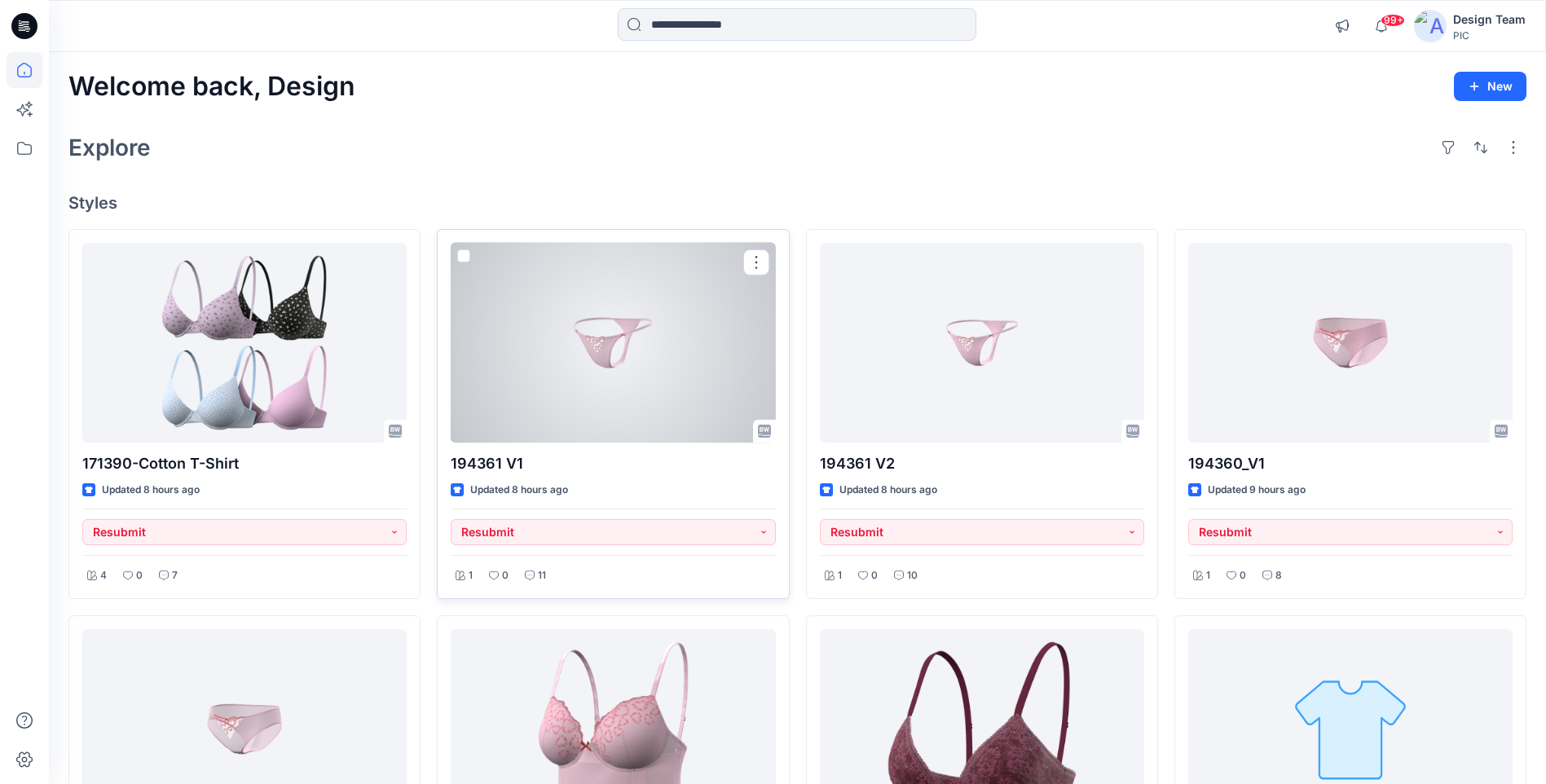
click at [704, 297] on div at bounding box center [612, 342] width 324 height 200
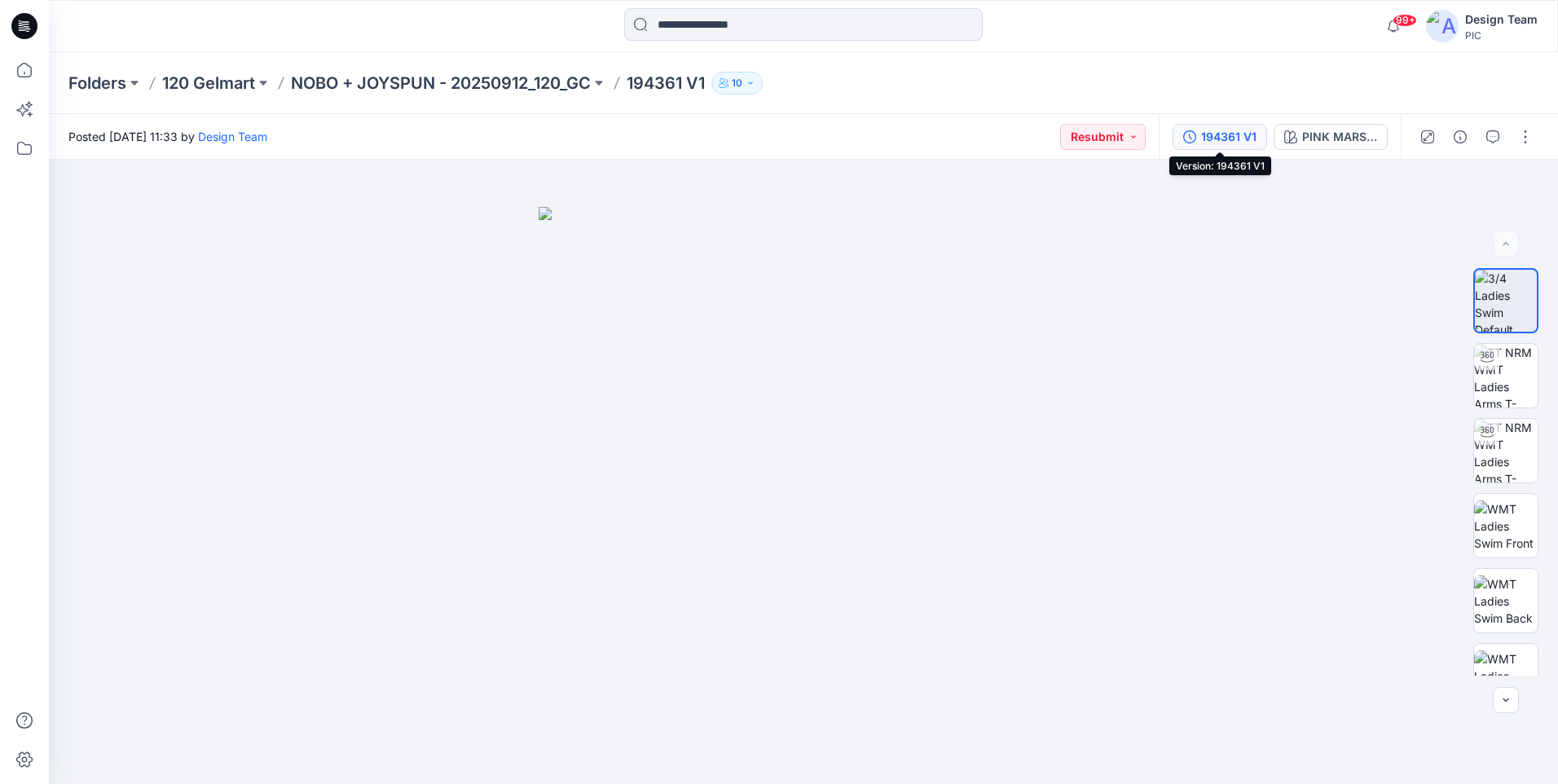
click at [1223, 134] on div "194361 V1" at bounding box center [1229, 137] width 55 height 18
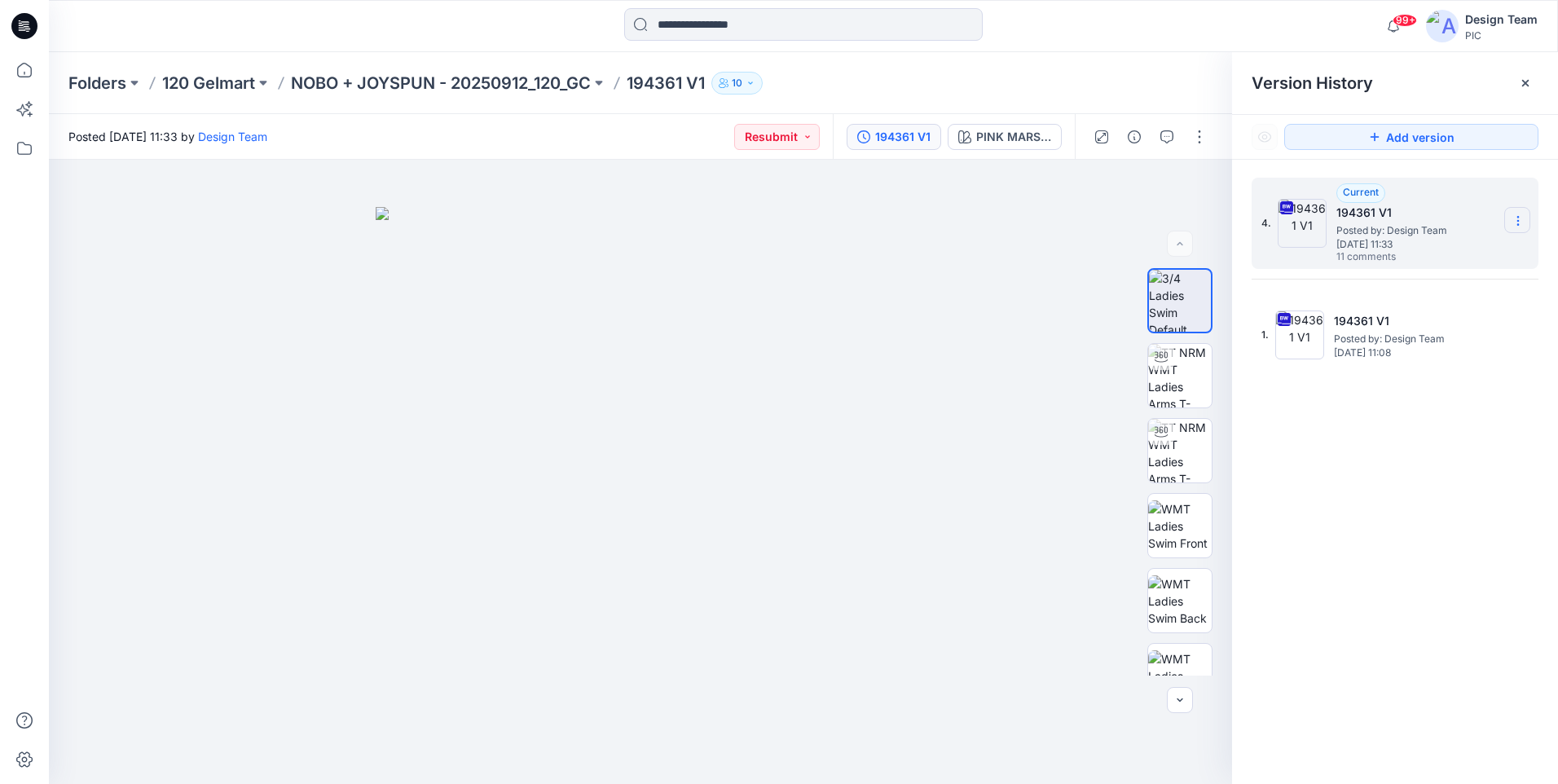
click at [1516, 222] on icon at bounding box center [1518, 220] width 13 height 13
click at [1454, 258] on span "Download Source BW File" at bounding box center [1436, 252] width 137 height 20
